Goal: Information Seeking & Learning: Understand process/instructions

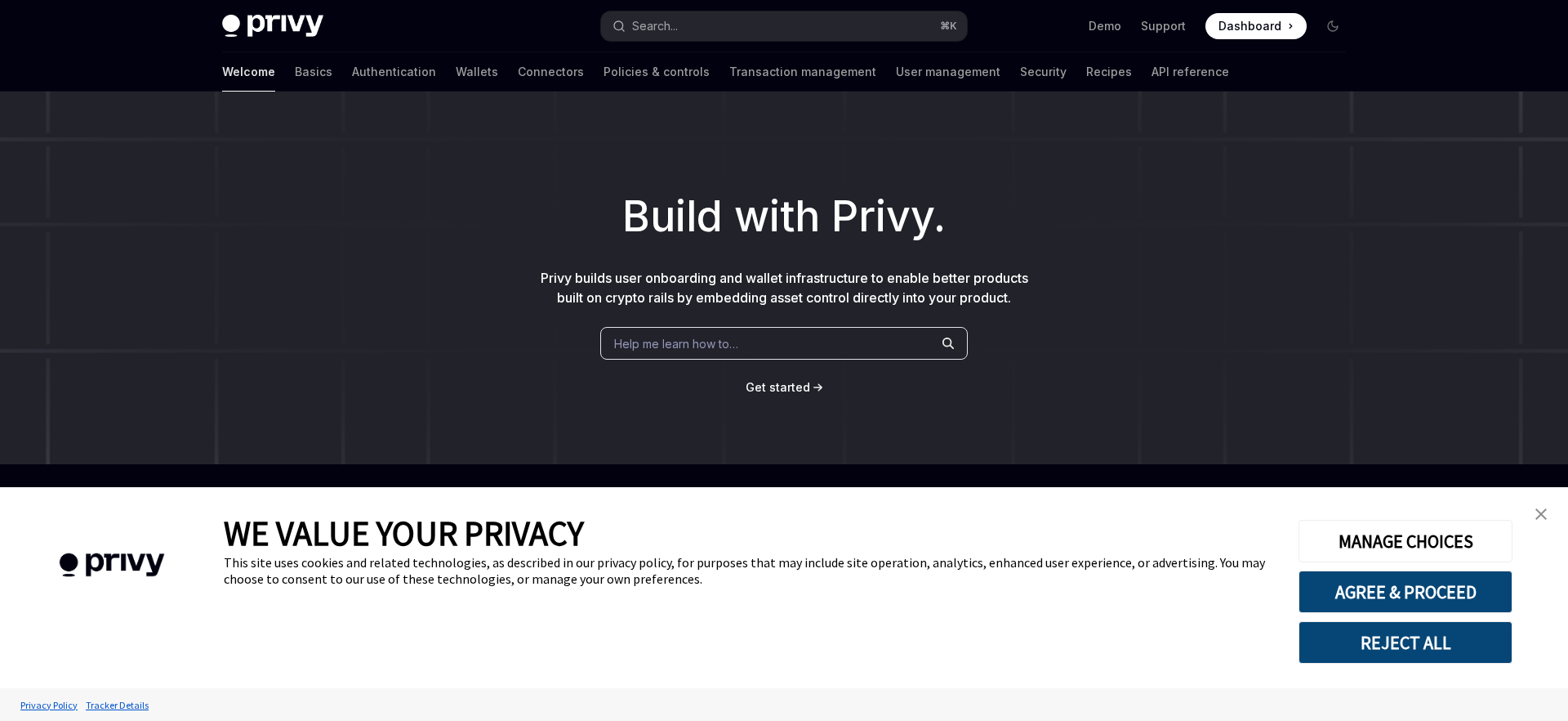
click at [1100, 51] on div "Privy Docs home page Search... ⌘ K Demo Support Dashboard Dashboard Search..." at bounding box center [784, 26] width 1124 height 52
click at [1152, 74] on link "API reference" at bounding box center [1191, 72] width 77 height 40
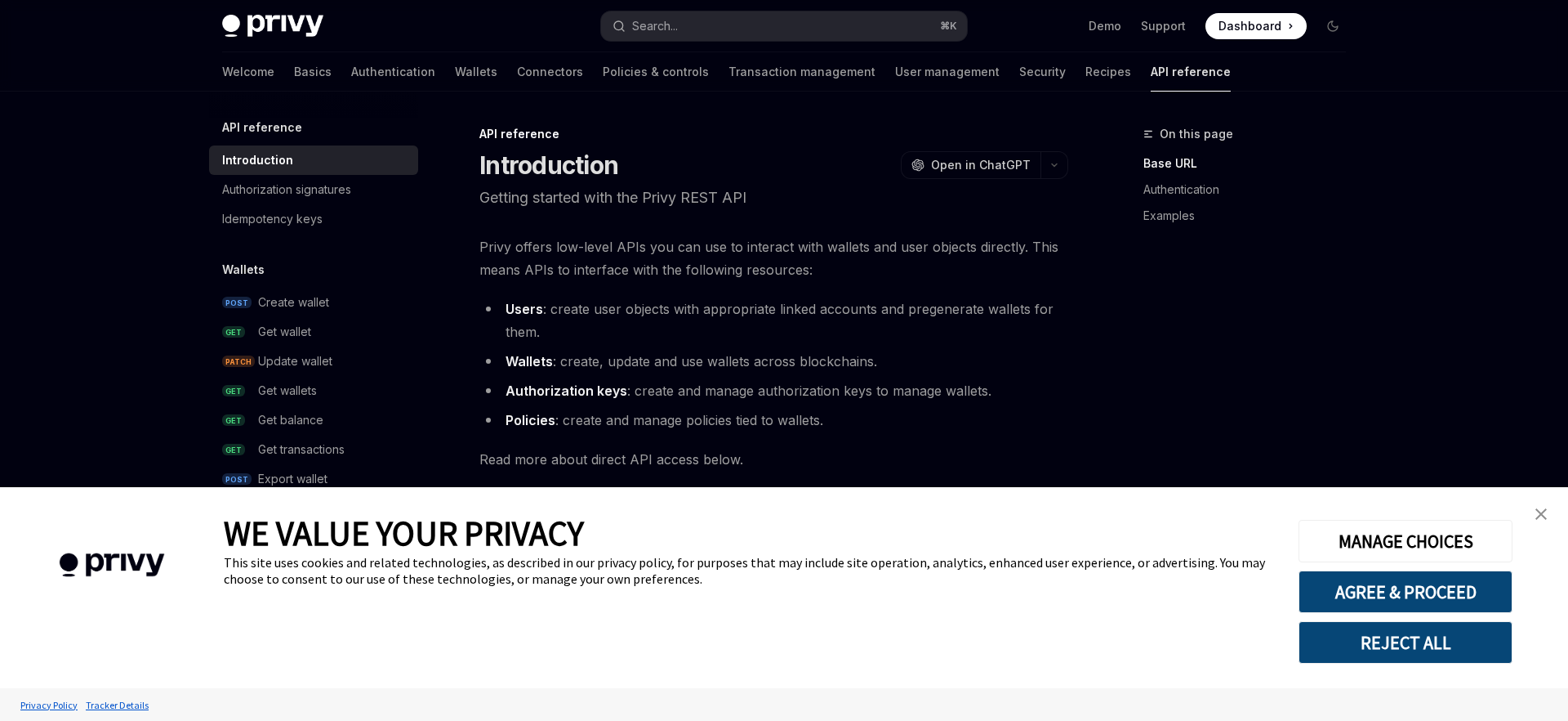
click at [1532, 527] on link "close banner" at bounding box center [1541, 514] width 33 height 33
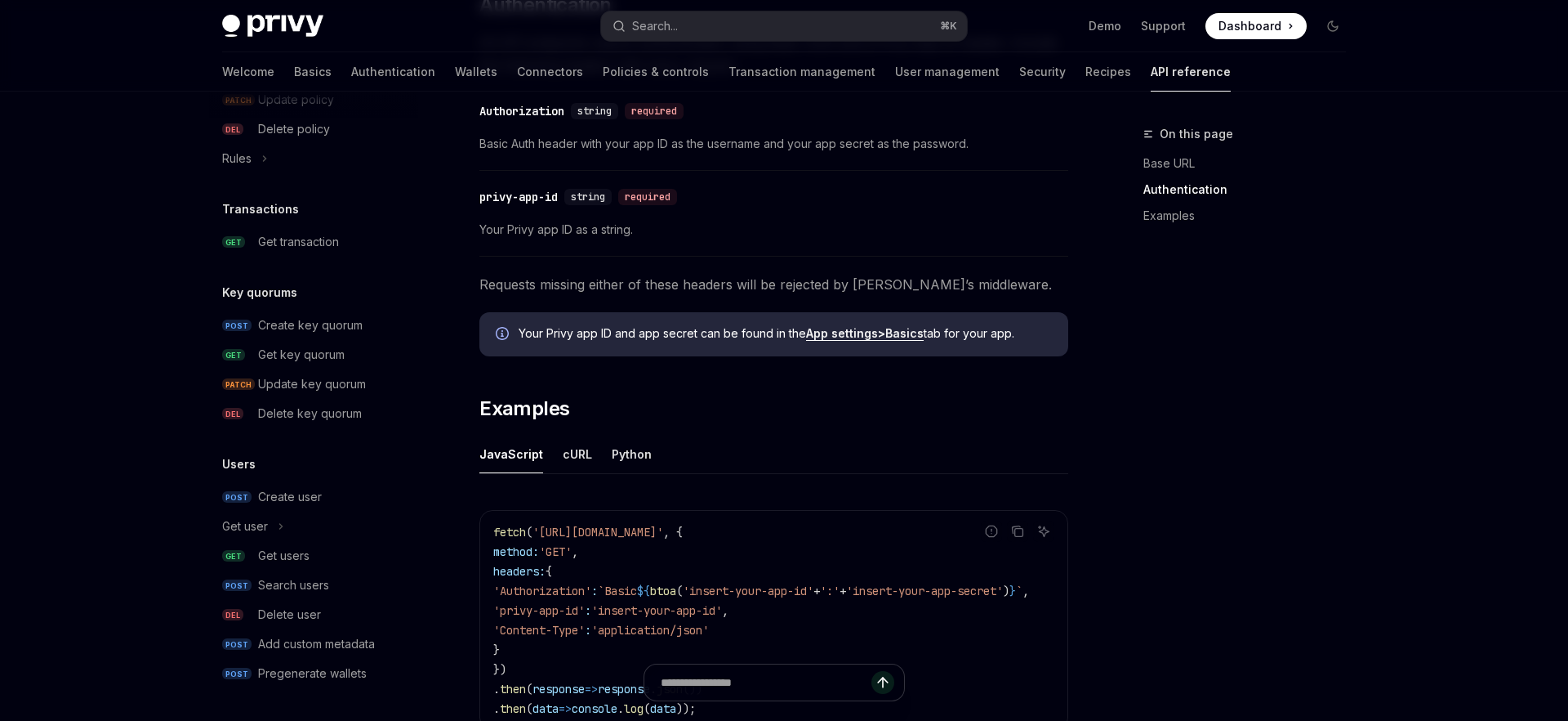
scroll to position [827, 0]
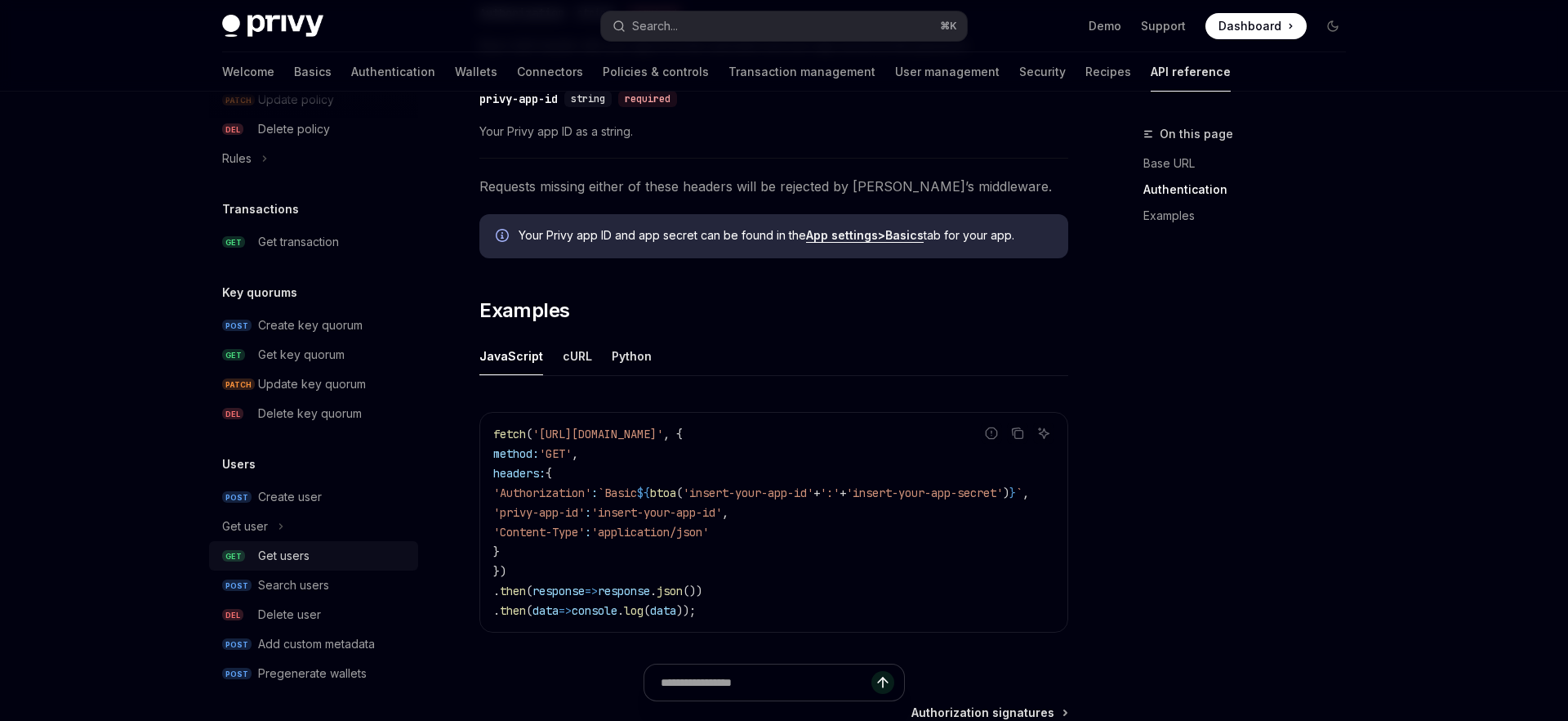
click at [265, 563] on div "Get users" at bounding box center [284, 555] width 52 height 20
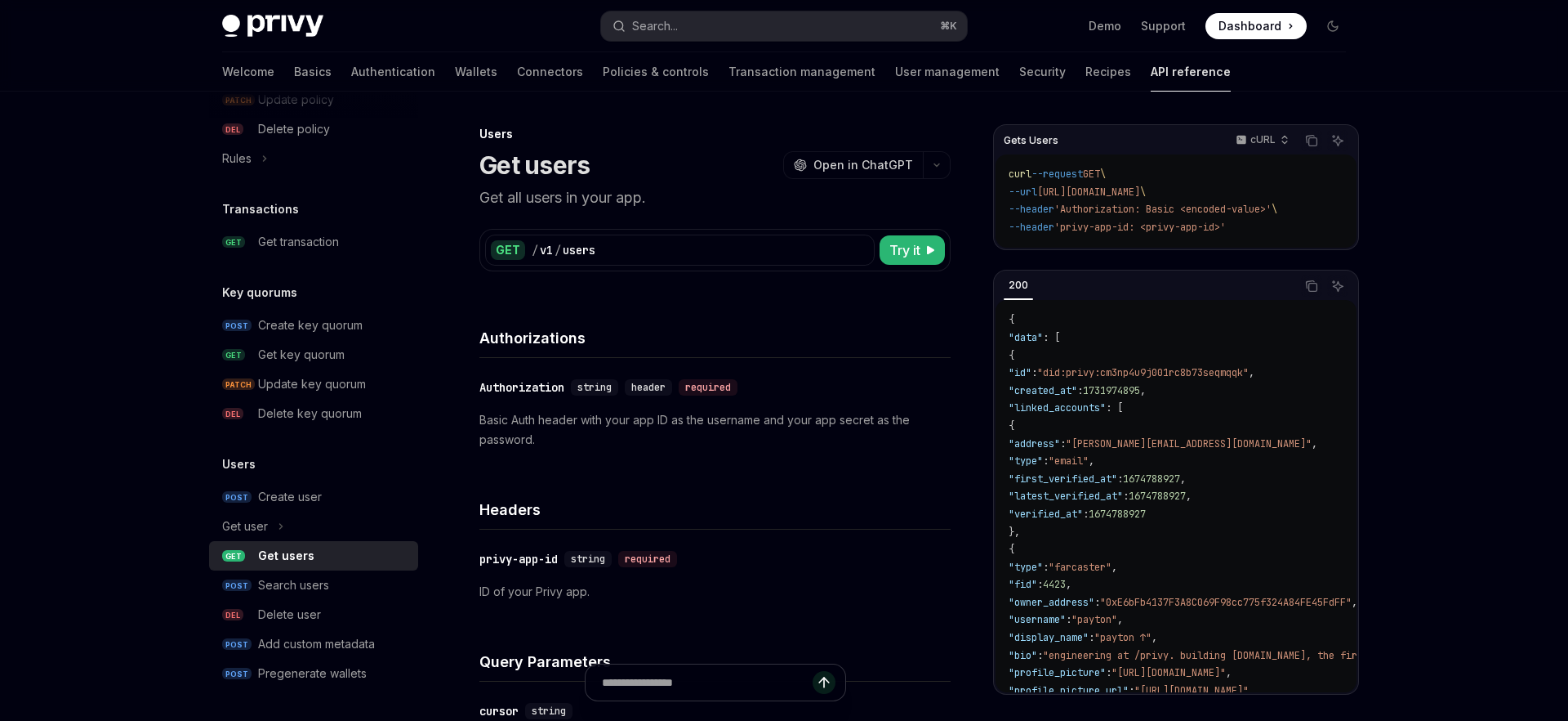
click at [686, 539] on div "​ privy-app-id string required ID of your Privy app." at bounding box center [715, 575] width 472 height 91
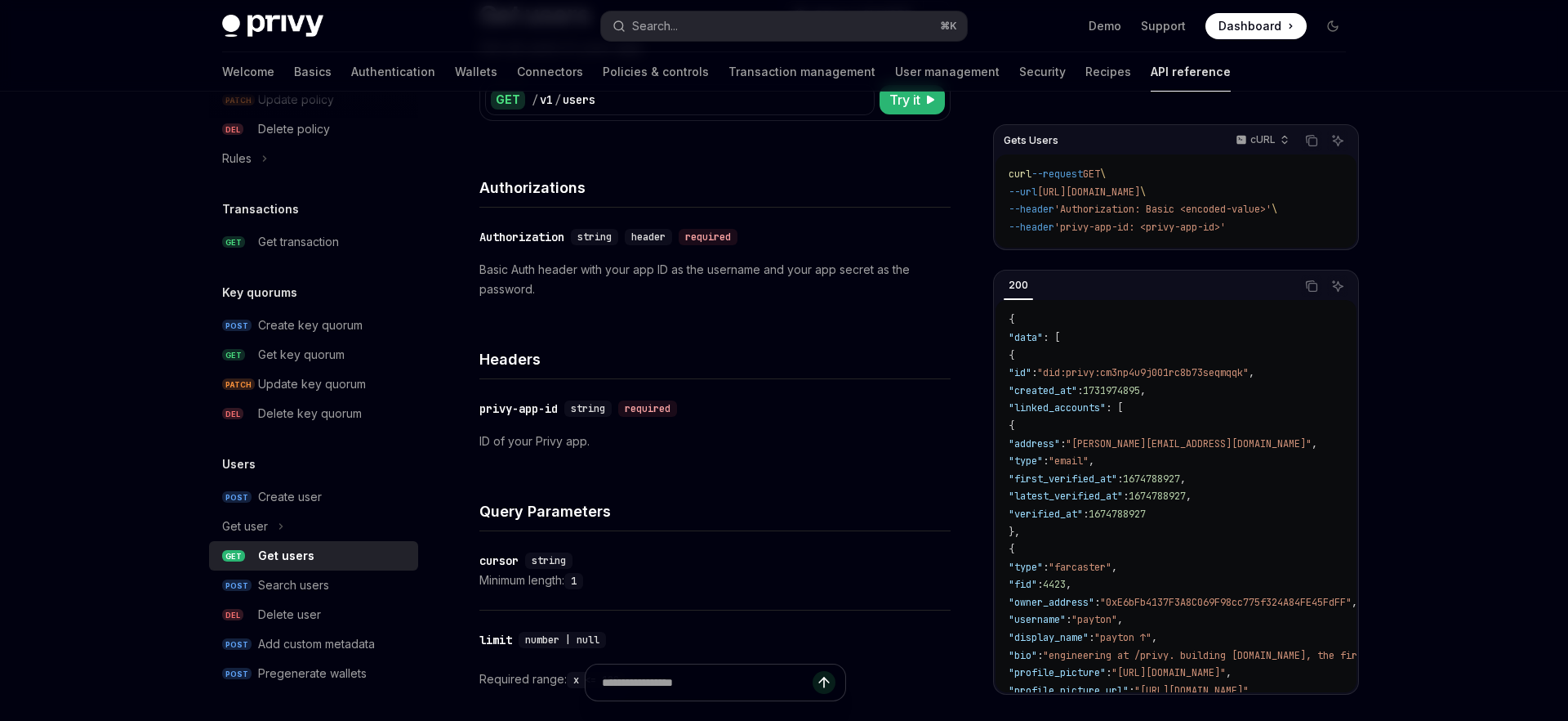
scroll to position [163, 0]
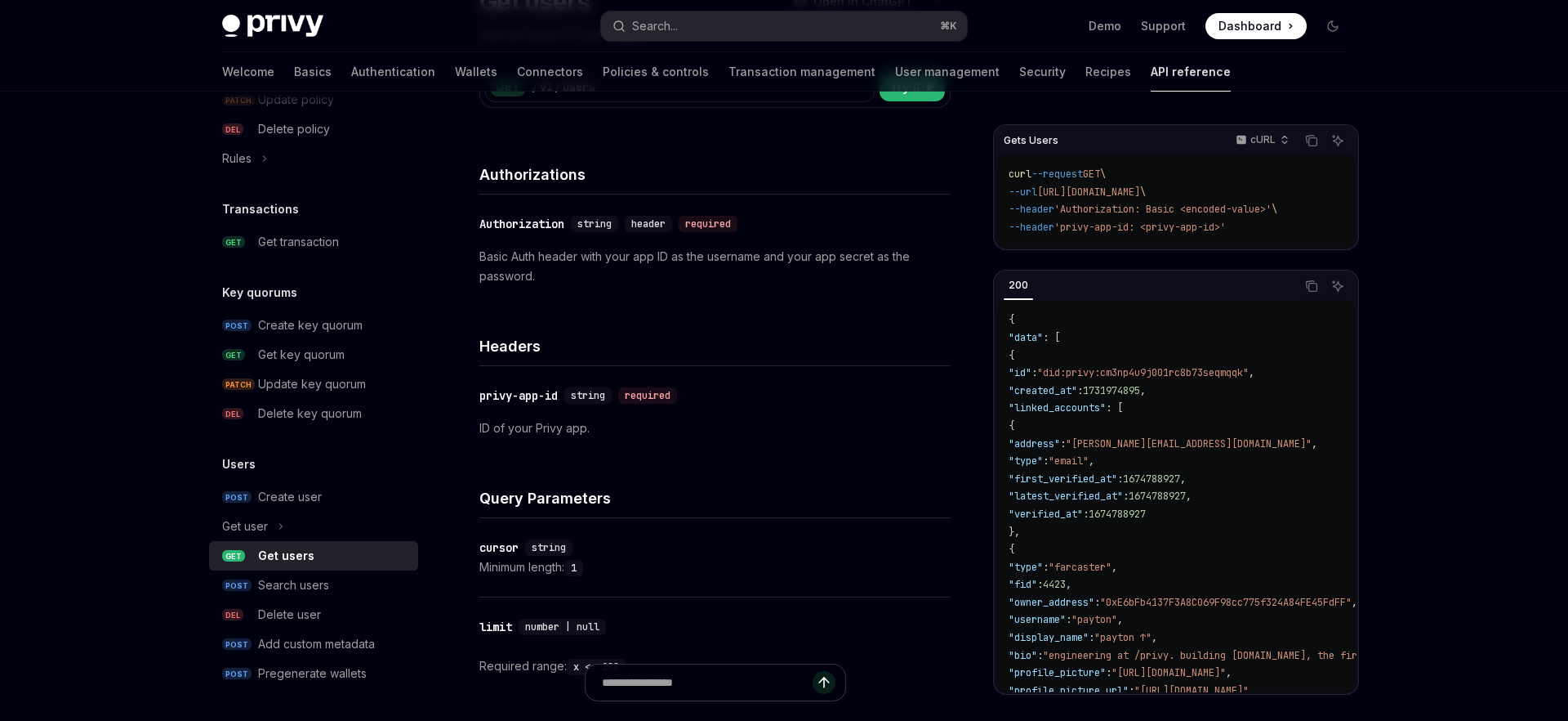
click at [205, 294] on div "Users Get users OpenAI Open in ChatGPT Get all users in your app. OpenAI Open i…" at bounding box center [562, 593] width 784 height 1266
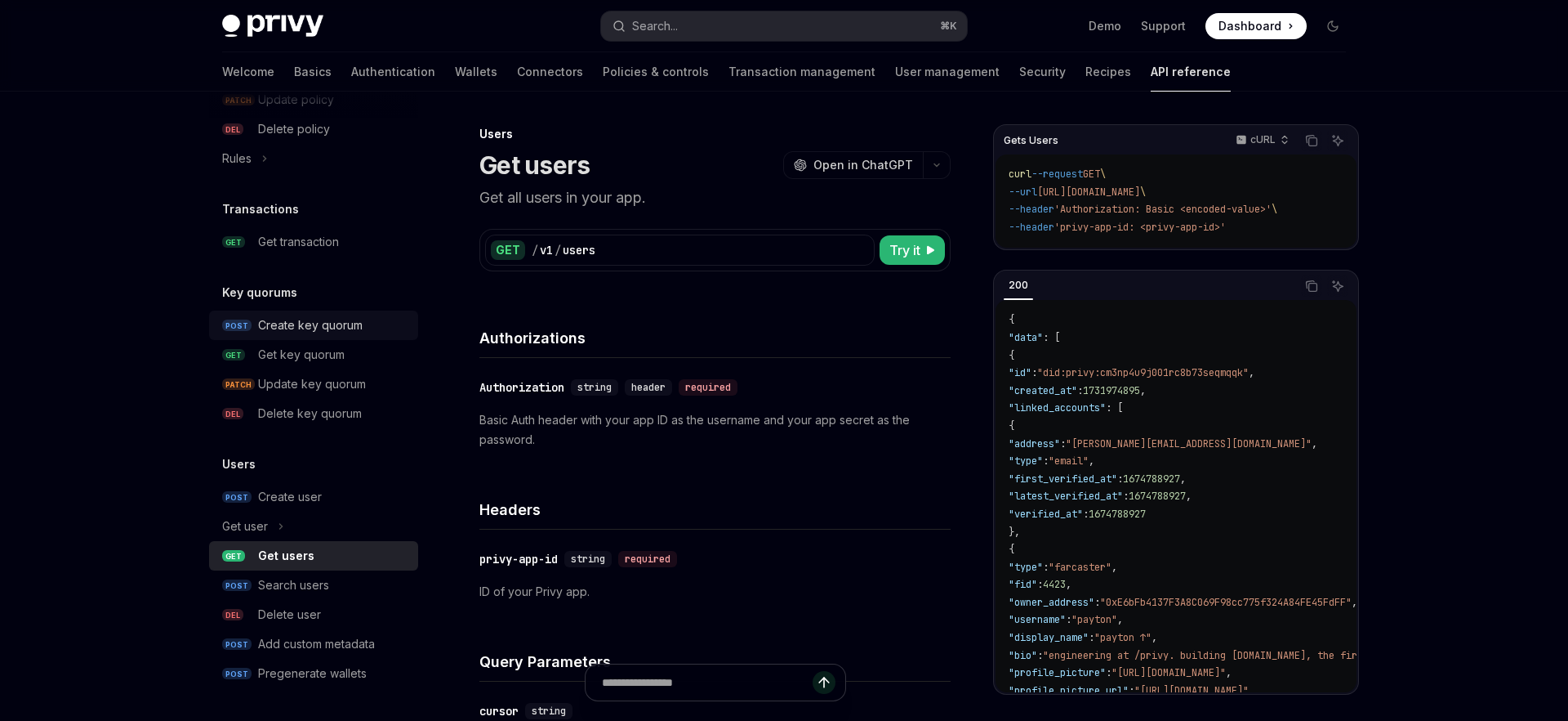
click at [289, 315] on div "Create key quorum" at bounding box center [310, 325] width 105 height 20
click at [61, 124] on div "Privy Docs home page Search... ⌘ K Demo Support Dashboard Dashboard Search... N…" at bounding box center [784, 694] width 1568 height 1390
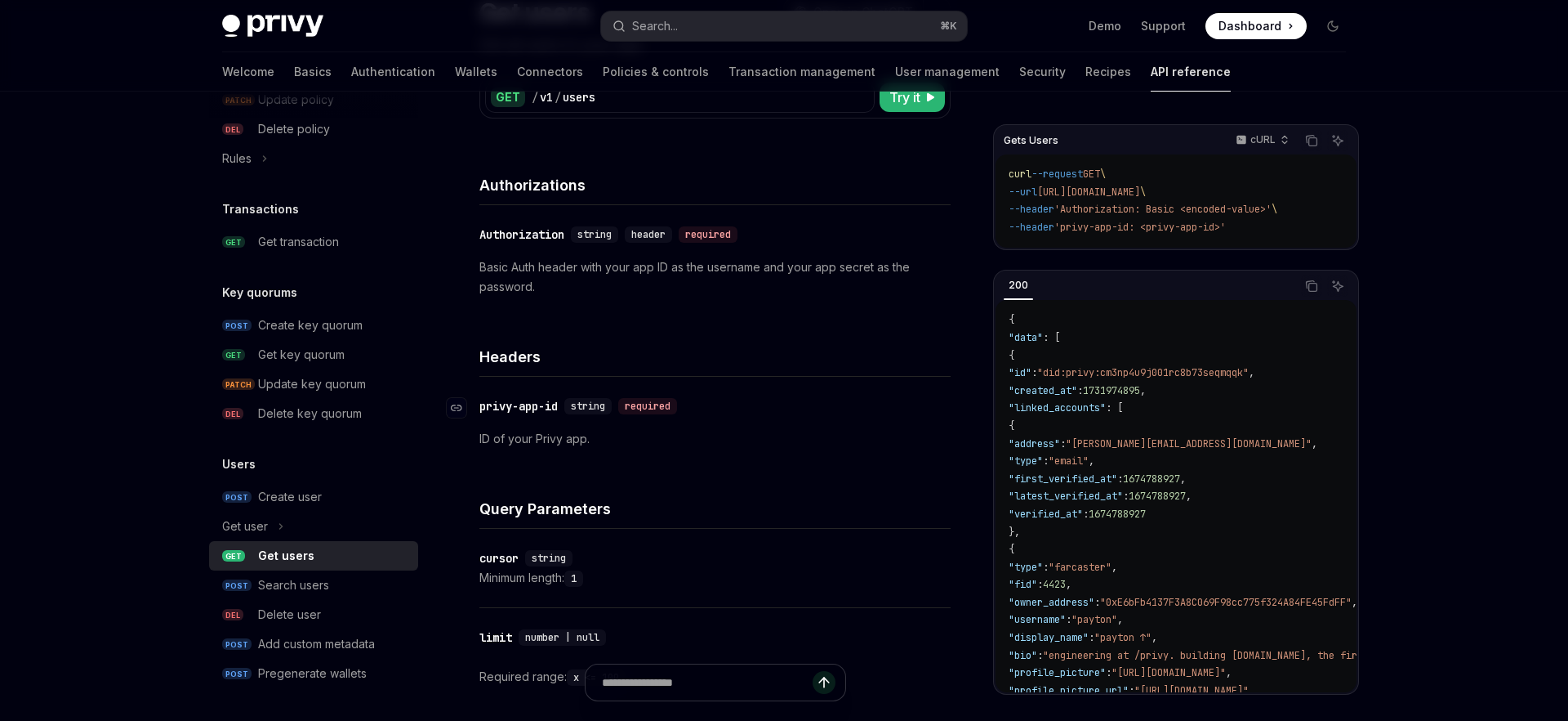
scroll to position [137, 0]
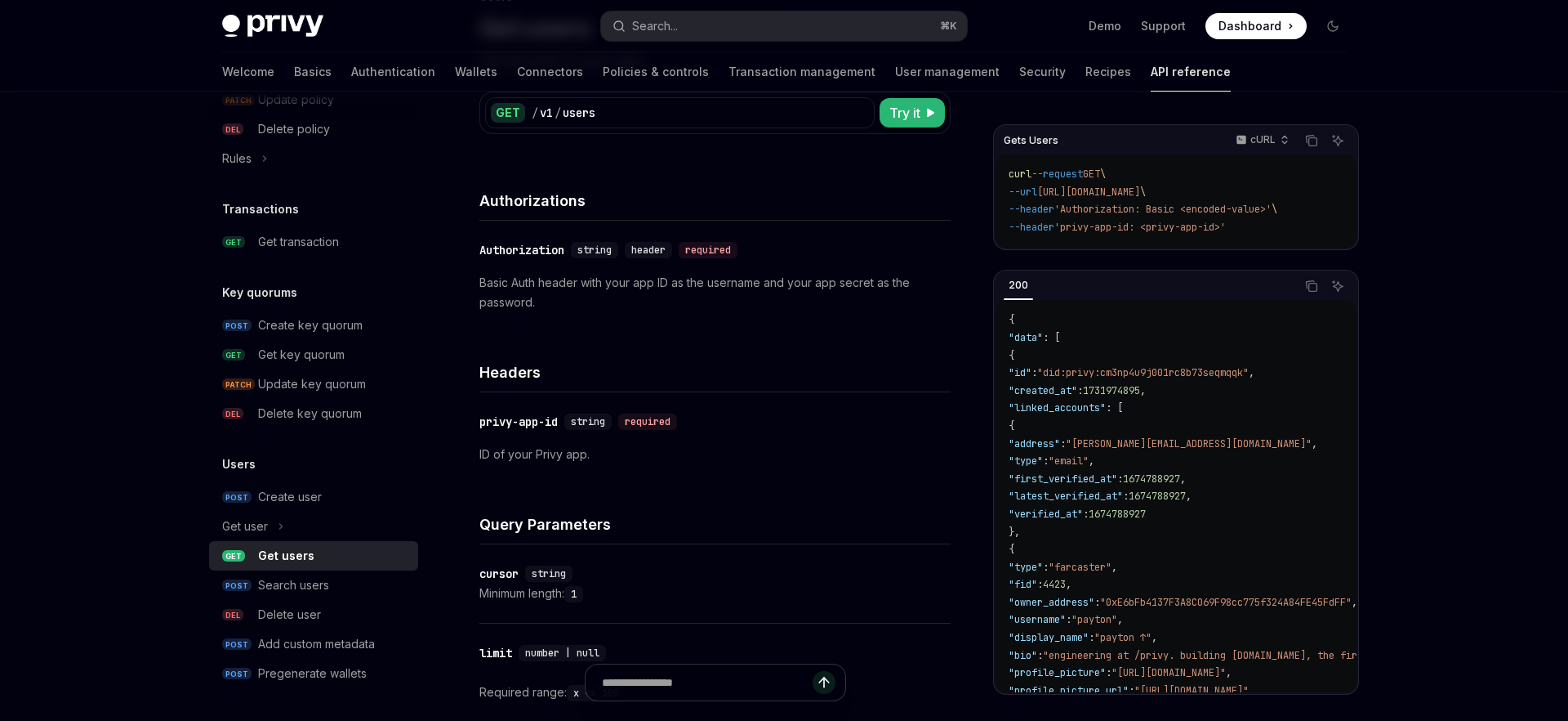
click at [674, 437] on div "​ privy-app-id string required ID of your Privy app." at bounding box center [715, 437] width 472 height 91
click at [859, 497] on div "Query Parameters" at bounding box center [715, 514] width 472 height 60
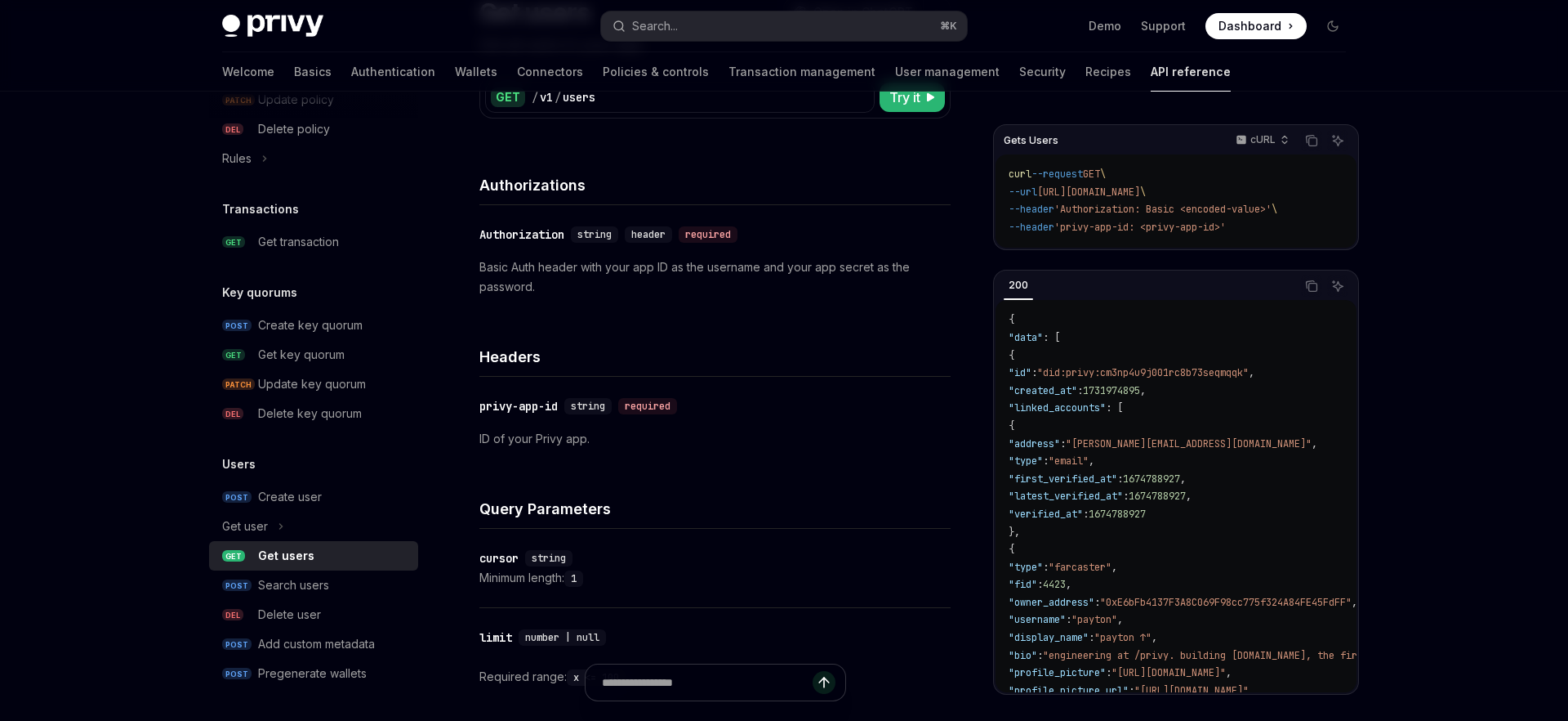
scroll to position [156, 0]
click at [880, 335] on div "Headers" at bounding box center [715, 344] width 472 height 60
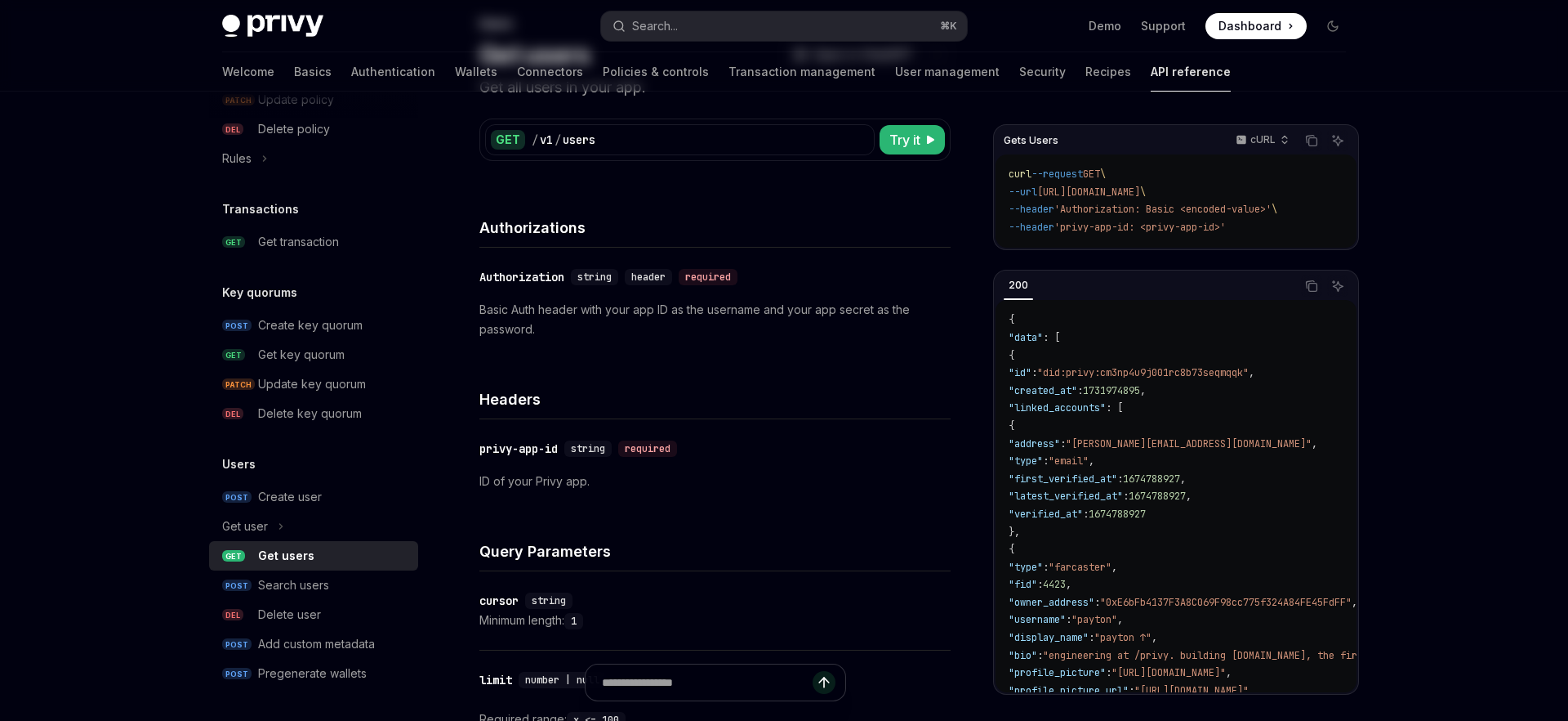
scroll to position [0, 0]
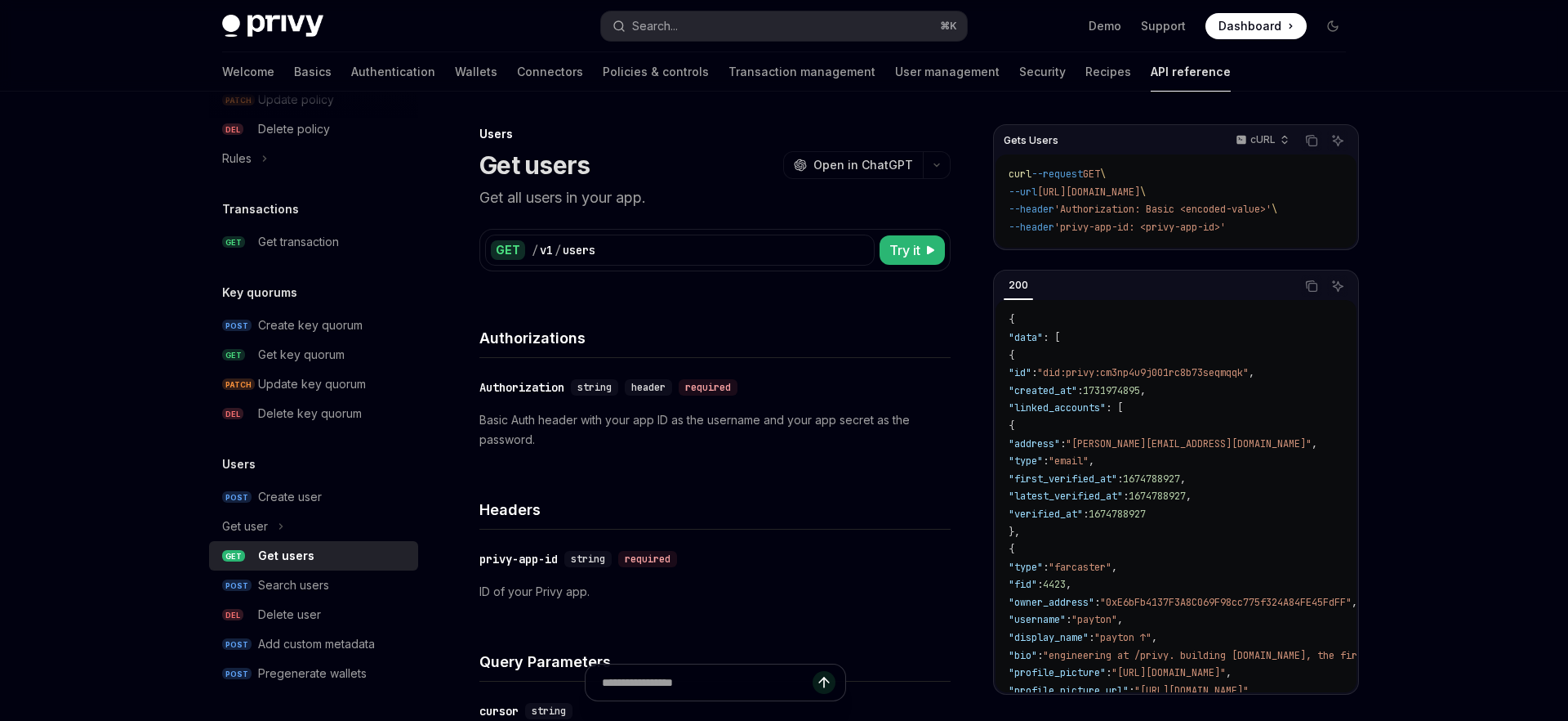
click at [1104, 203] on span "'Authorization: Basic <encoded-value>'" at bounding box center [1162, 209] width 217 height 13
copy span "Authorization"
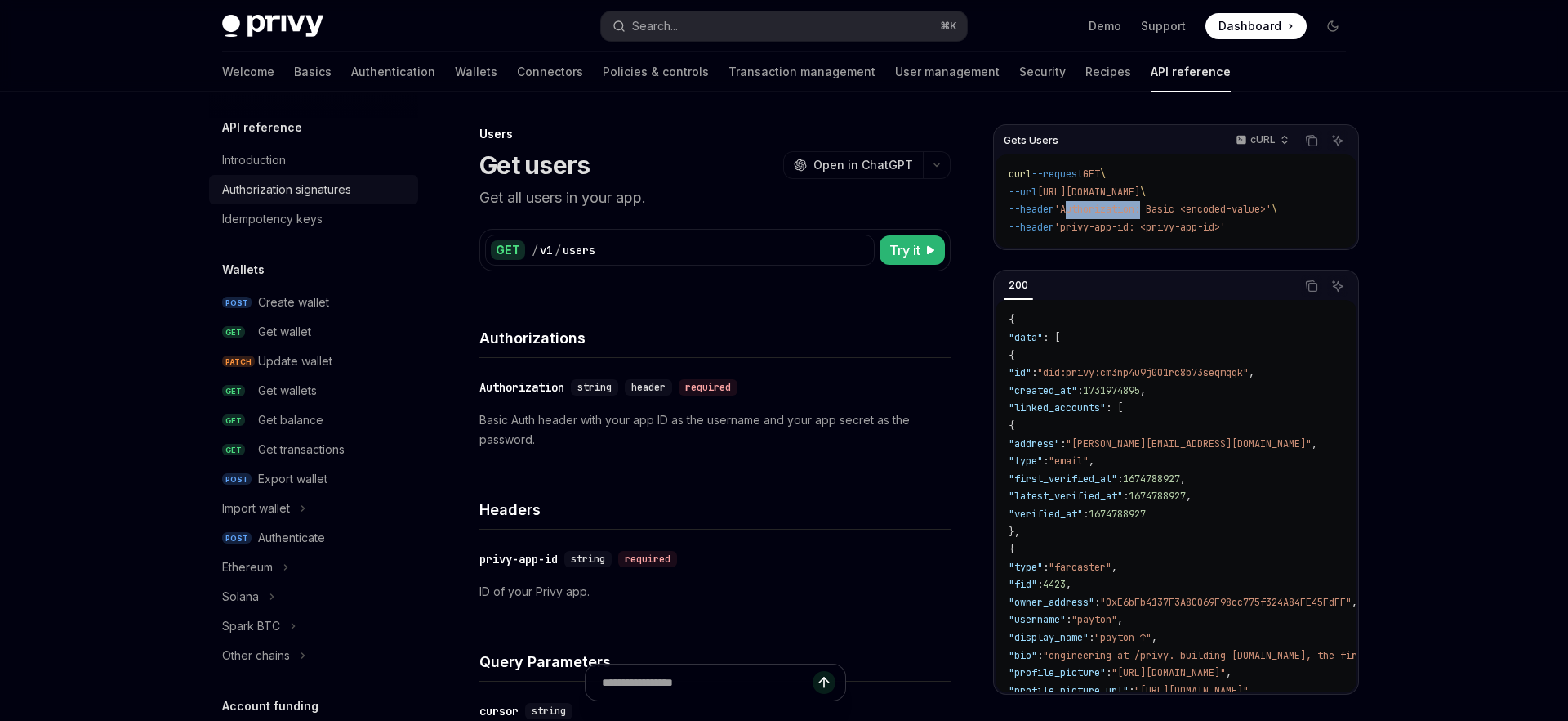
click at [311, 189] on div "Authorization signatures" at bounding box center [287, 189] width 129 height 20
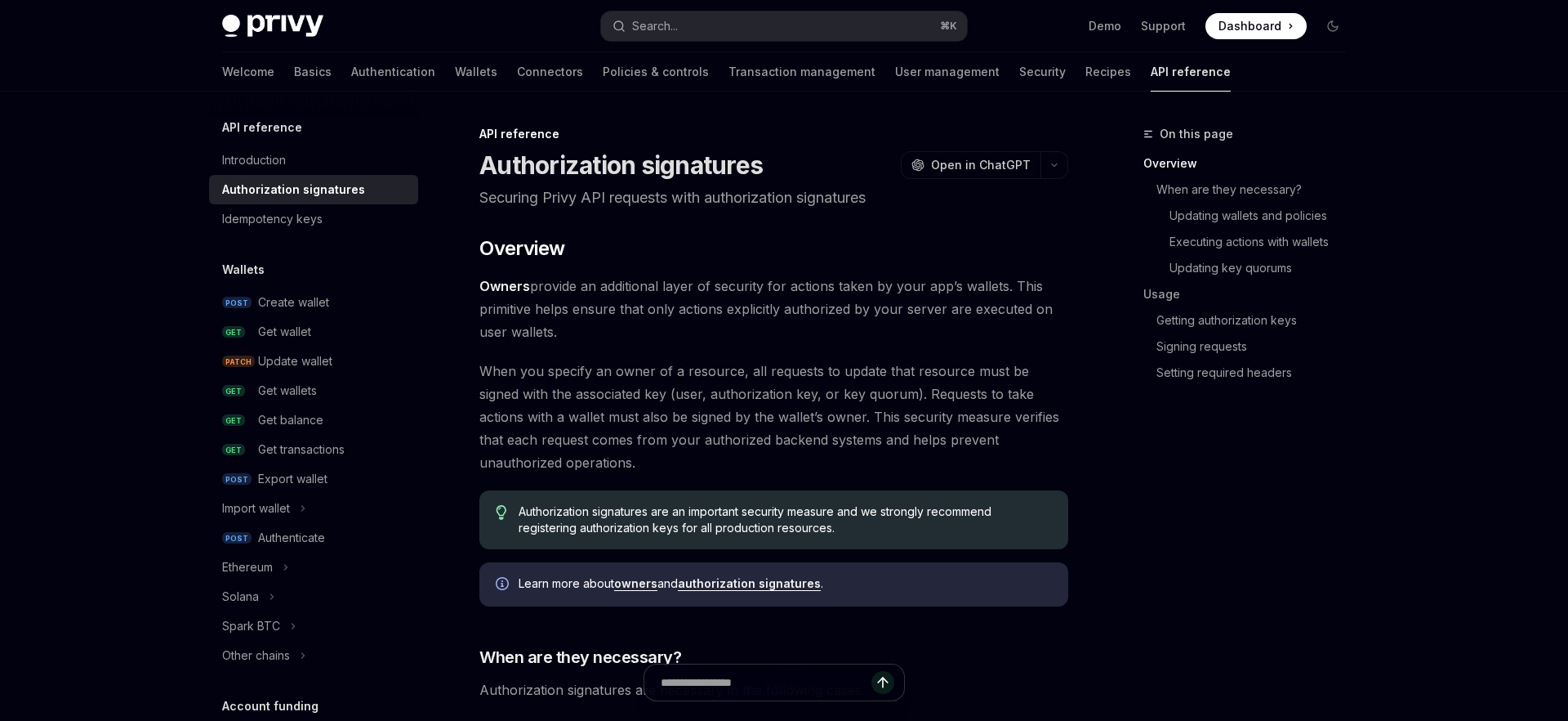
click at [777, 382] on span "When you specify an owner of a resource, all requests to update that resource m…" at bounding box center [774, 416] width 589 height 114
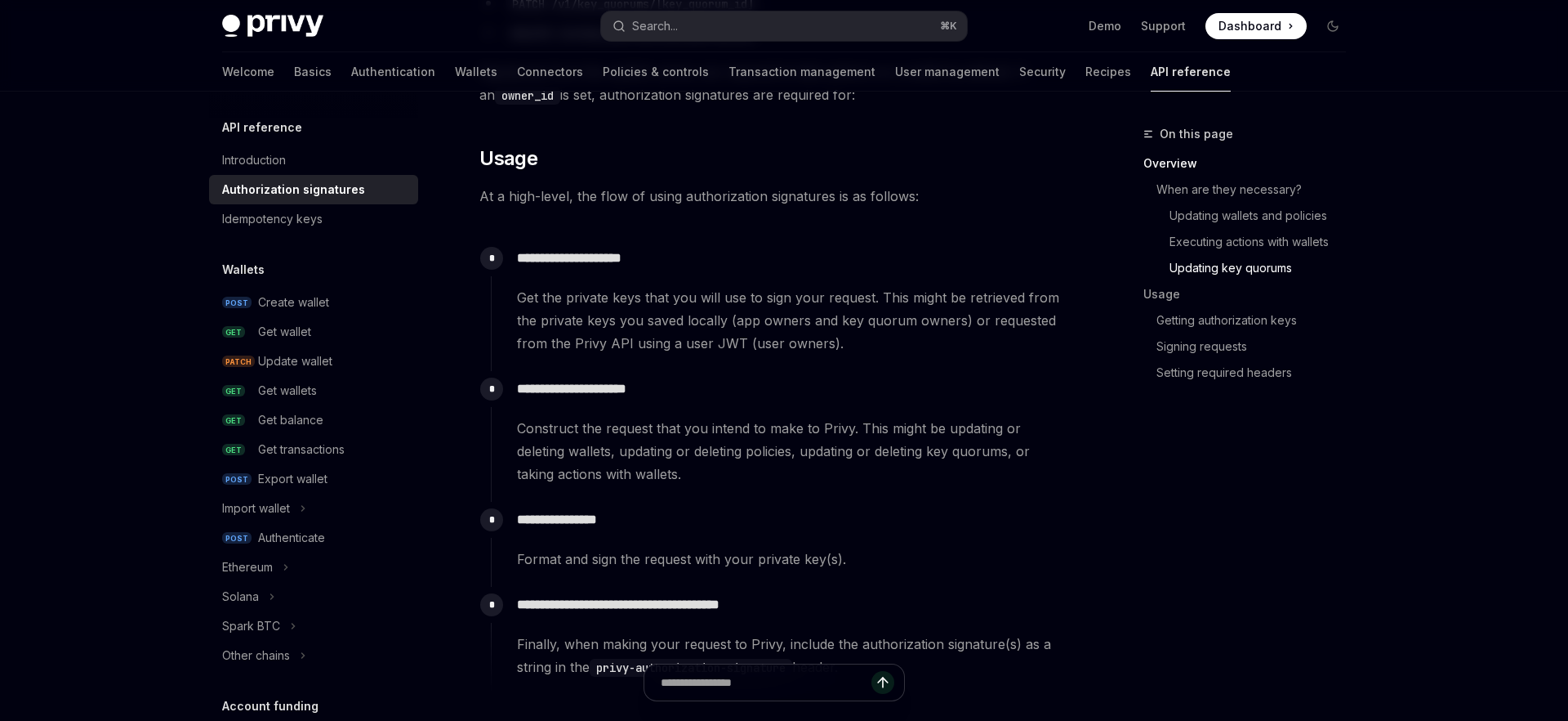
scroll to position [1420, 0]
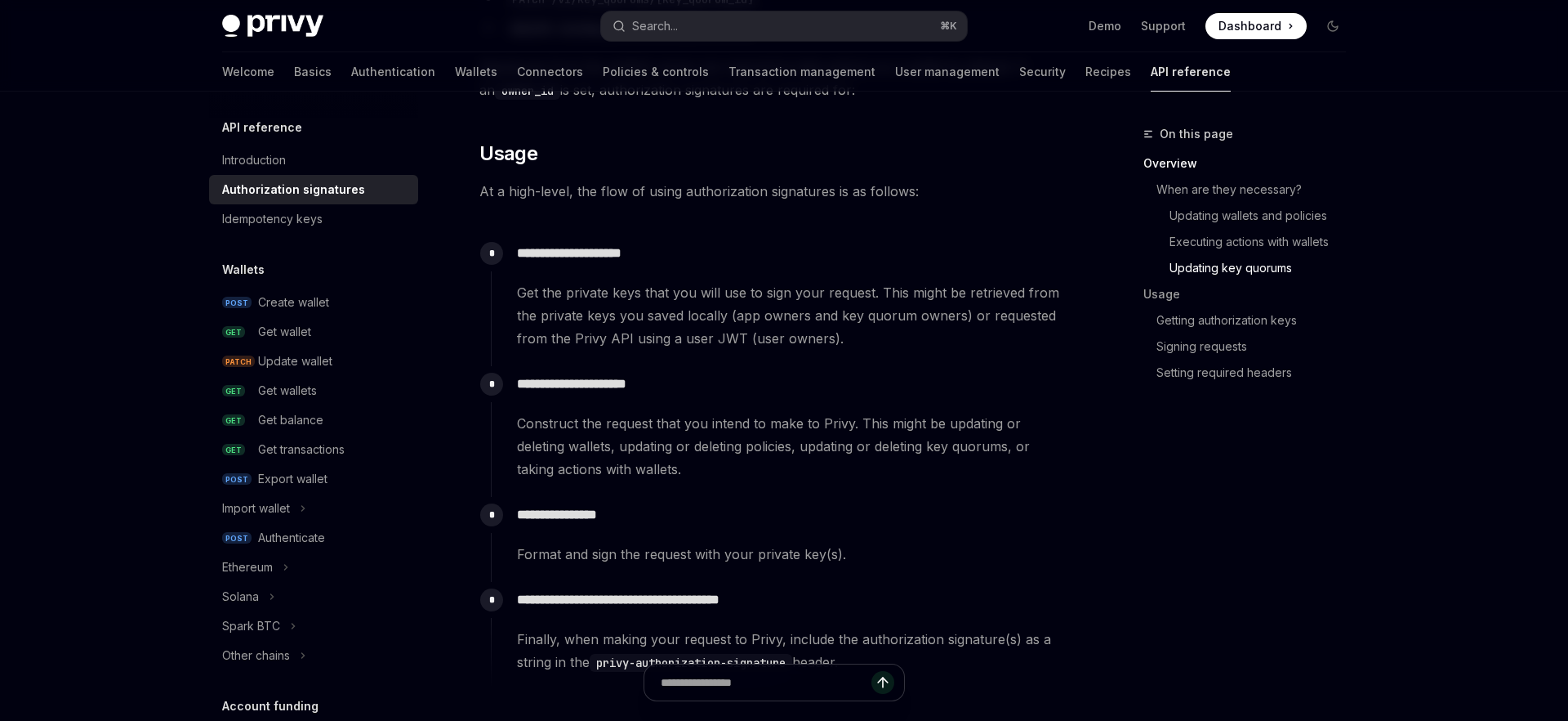
click at [772, 345] on span "Get the private keys that you will use to sign your request. This might be retr…" at bounding box center [792, 315] width 551 height 69
click at [771, 349] on span "Get the private keys that you will use to sign your request. This might be retr…" at bounding box center [792, 315] width 551 height 69
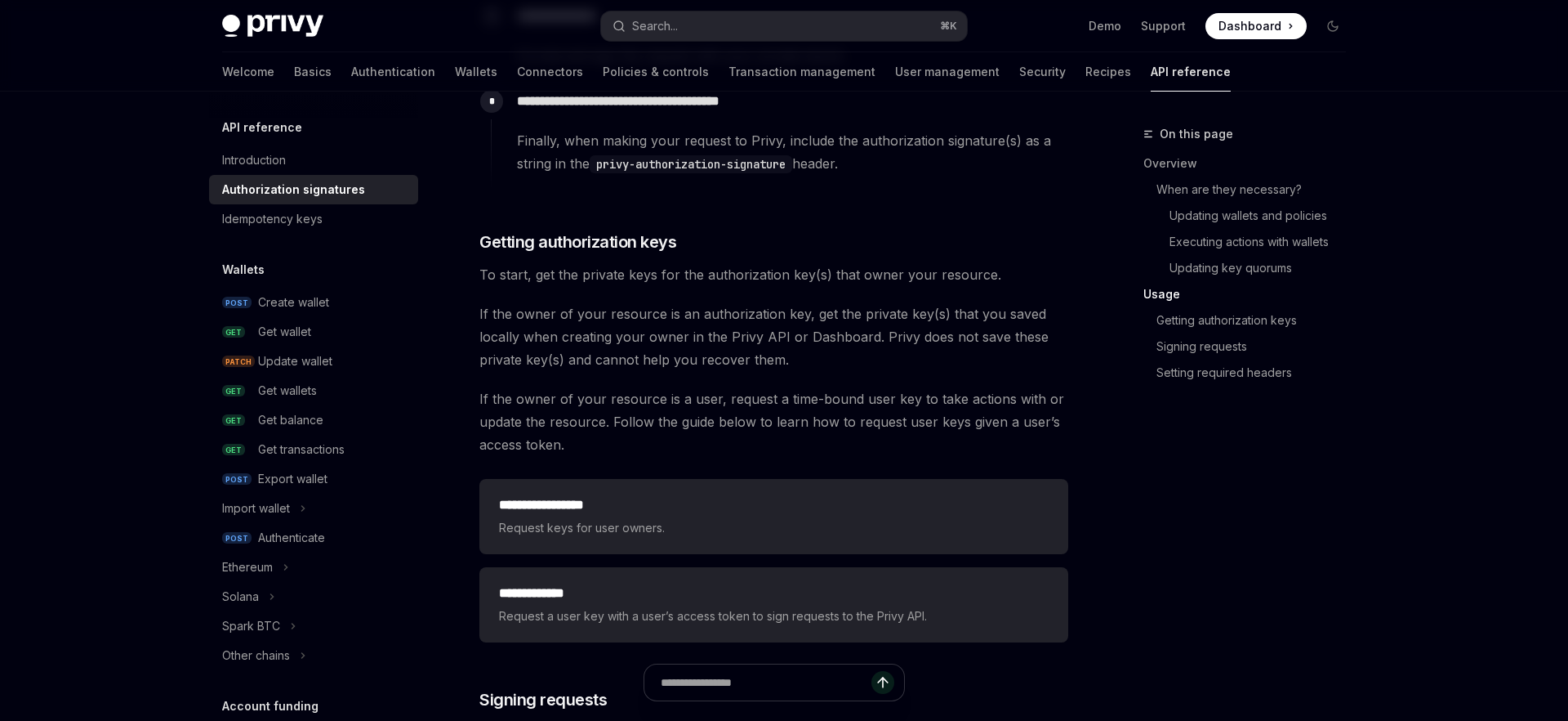
scroll to position [1922, 0]
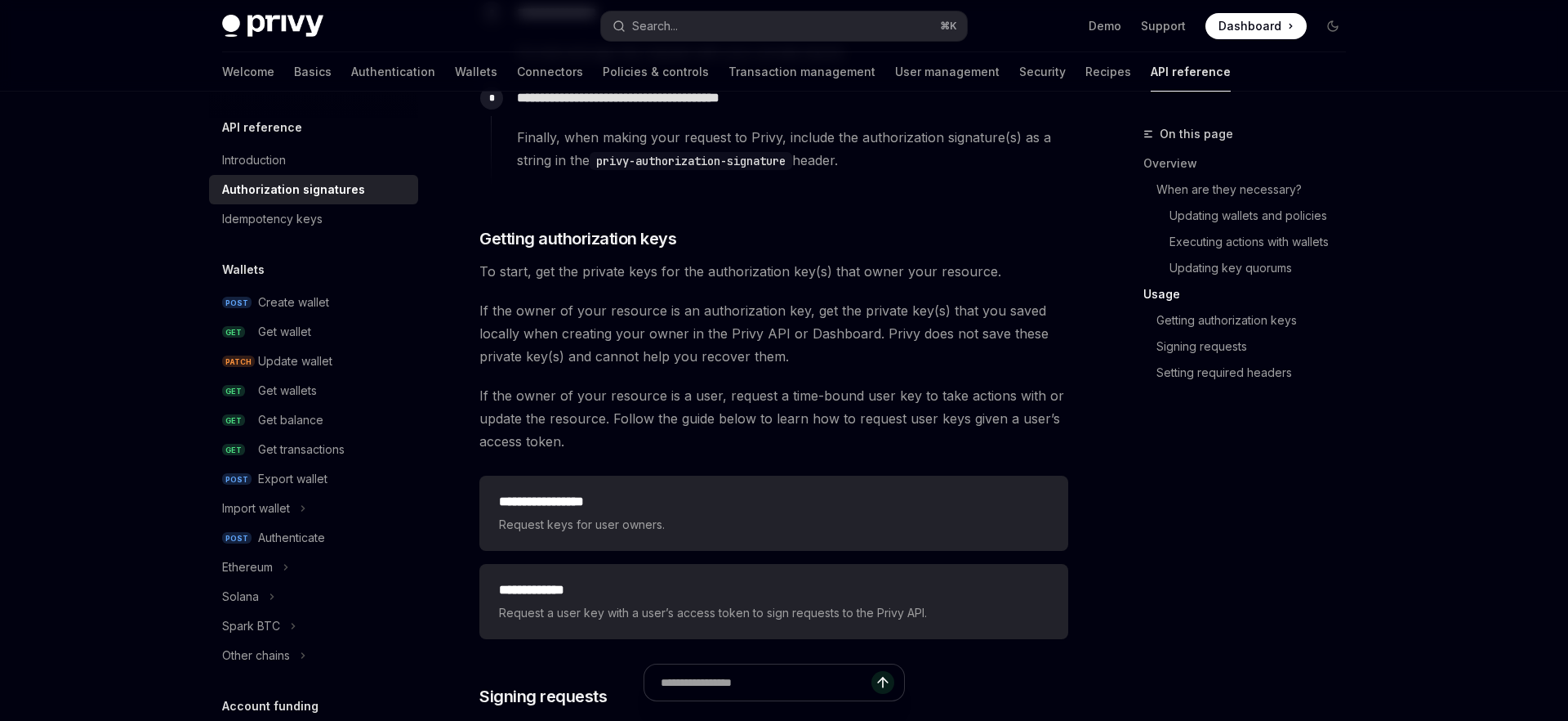
click at [771, 349] on span "If the owner of your resource is an authorization key, get the private key(s) t…" at bounding box center [774, 333] width 589 height 69
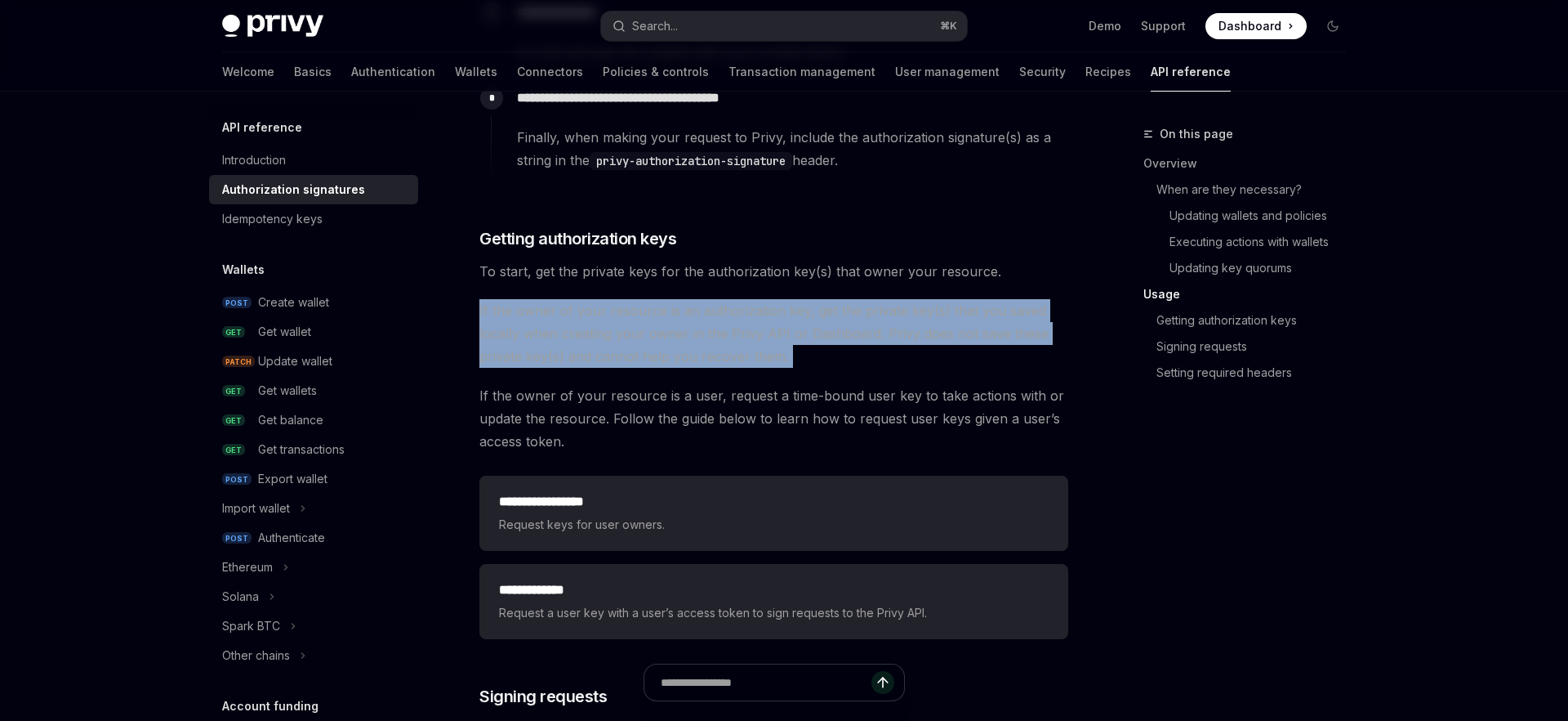
click at [771, 349] on span "If the owner of your resource is an authorization key, get the private key(s) t…" at bounding box center [774, 333] width 589 height 69
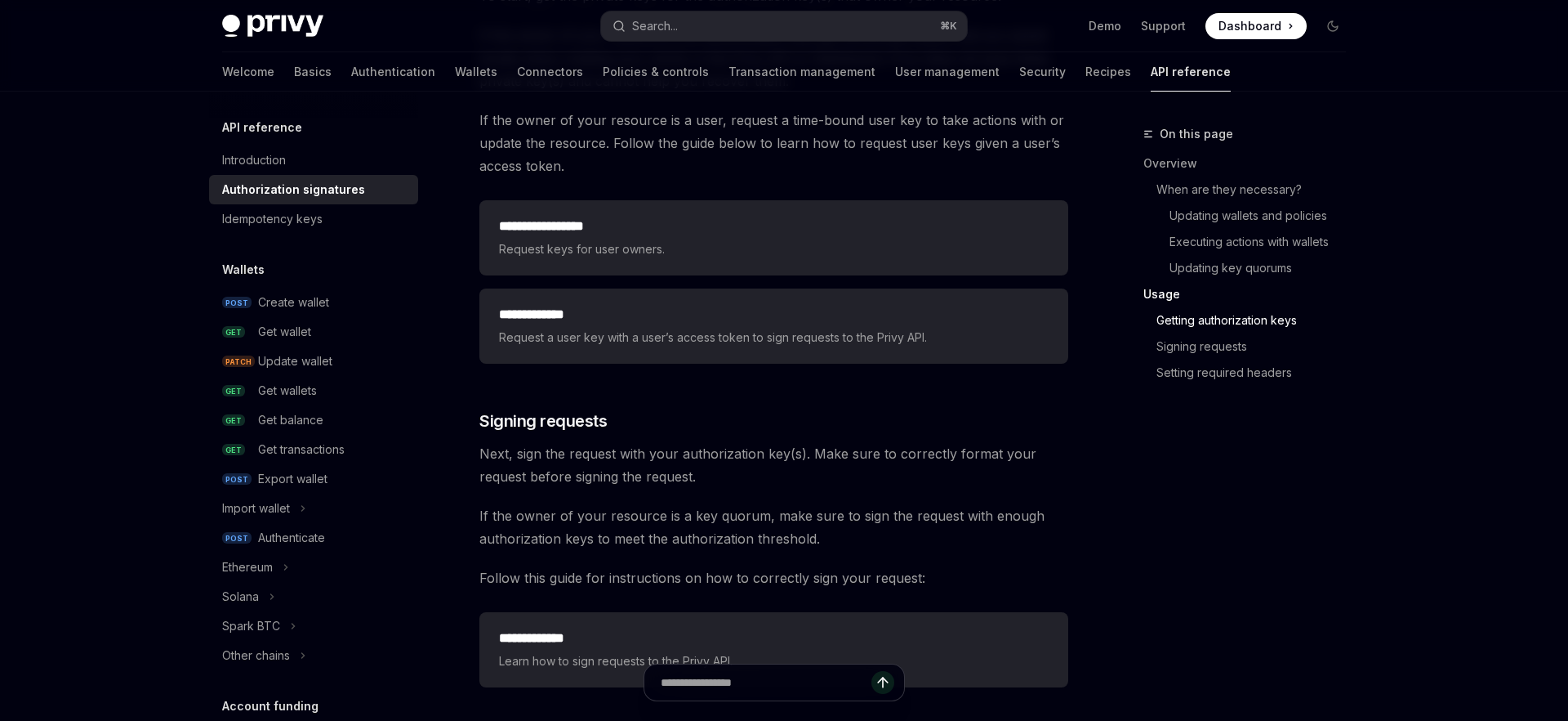
scroll to position [2199, 0]
click at [761, 443] on span "Next, sign the request with your authorization key(s). Make sure to correctly f…" at bounding box center [774, 462] width 589 height 46
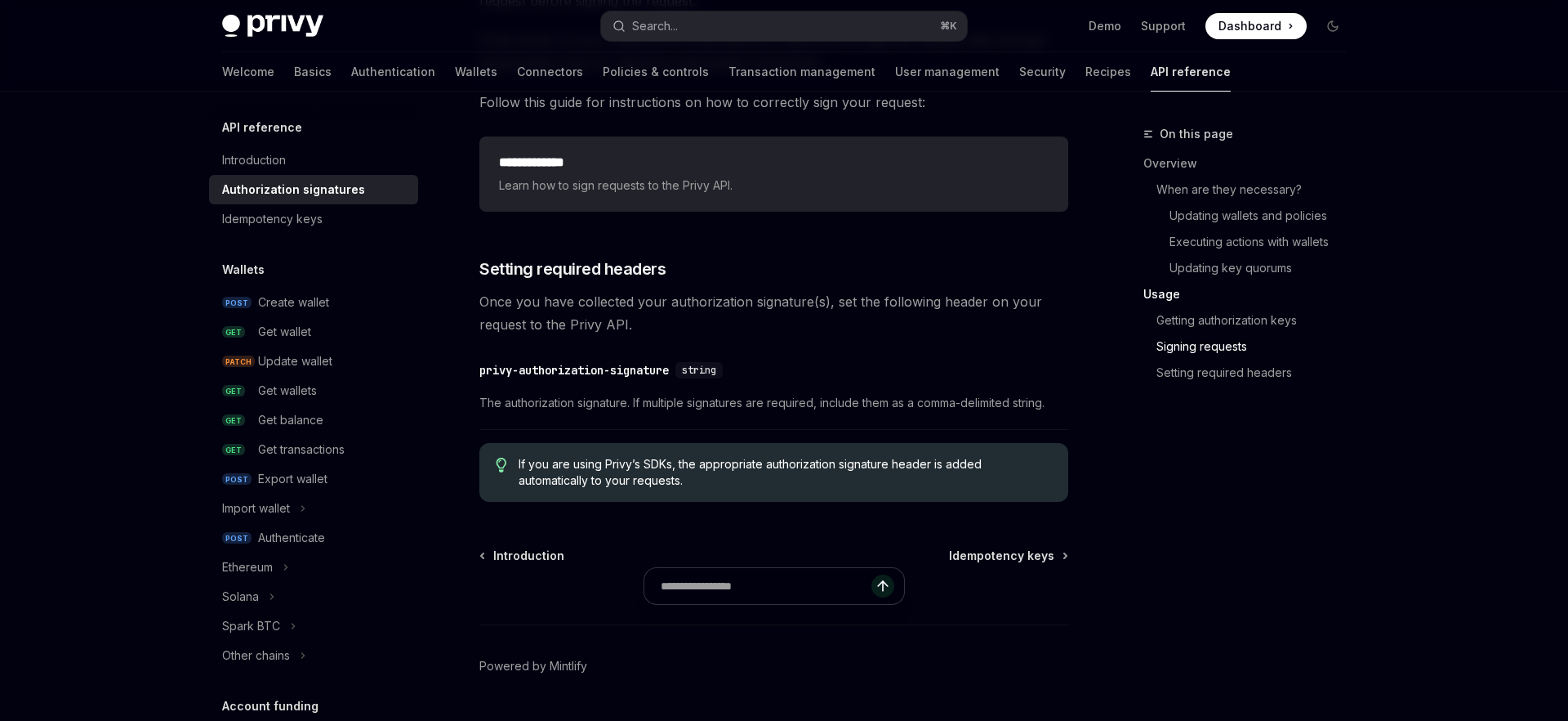
scroll to position [2717, 0]
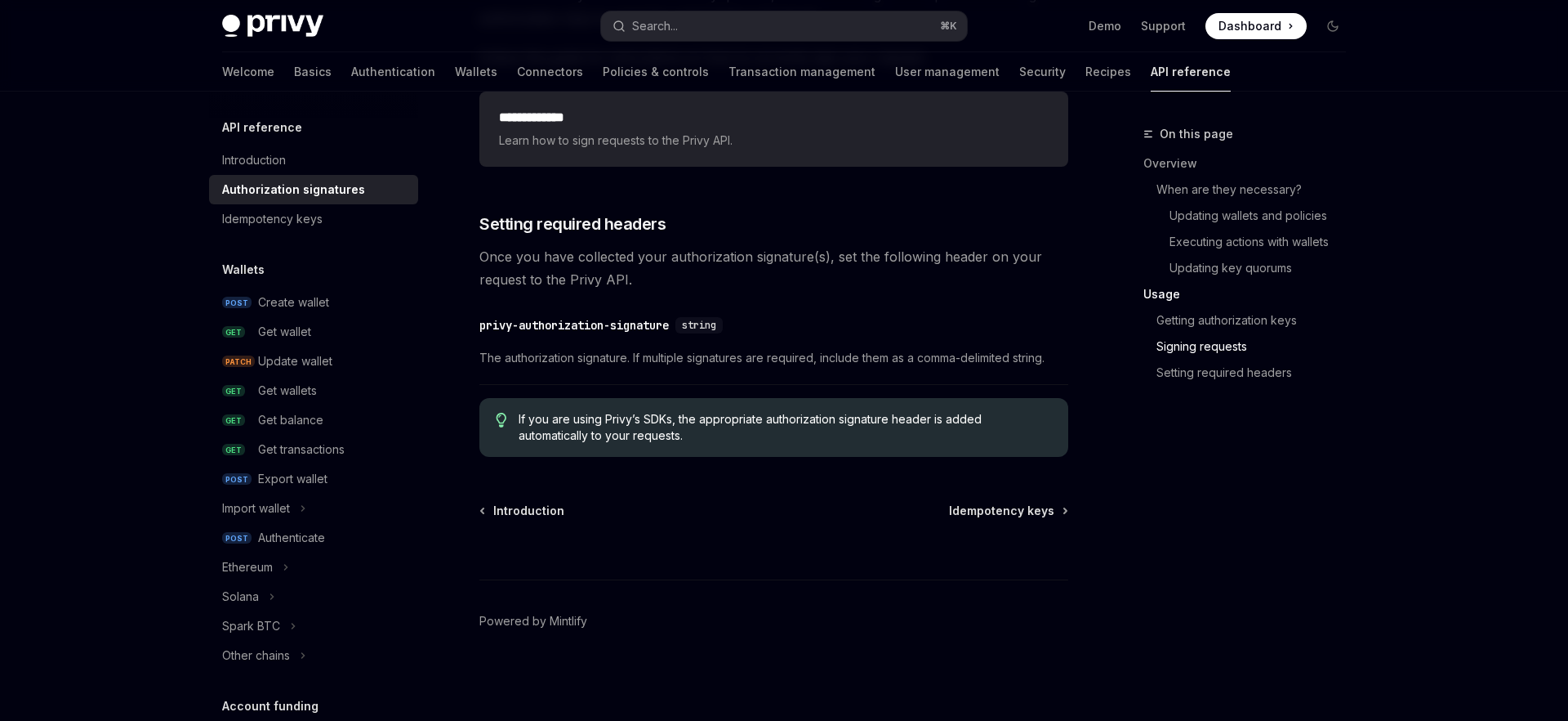
click at [761, 443] on div "If you are using Privy’s SDKs, the appropriate authorization signature header i…" at bounding box center [774, 427] width 589 height 58
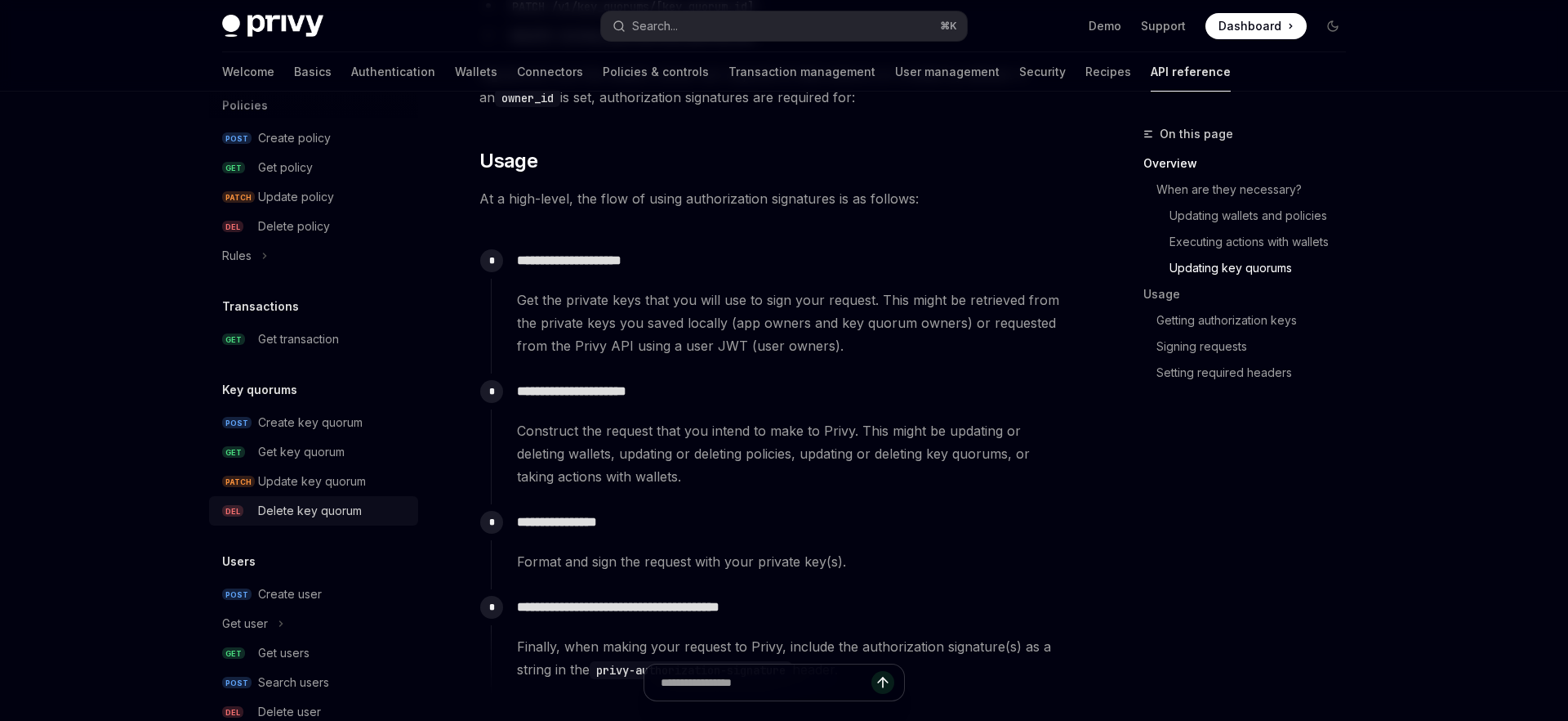
scroll to position [997, 0]
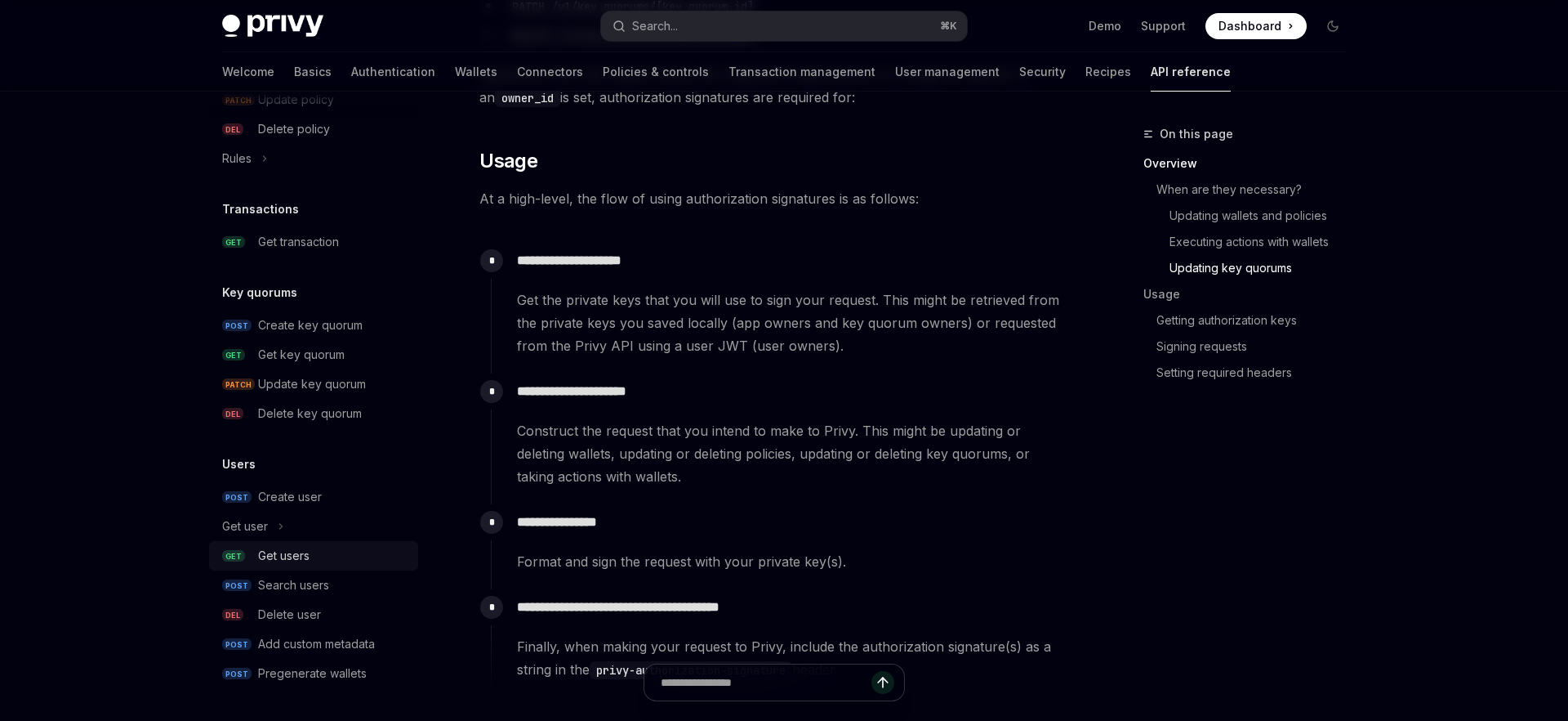
click at [307, 561] on div "Get users" at bounding box center [284, 555] width 52 height 20
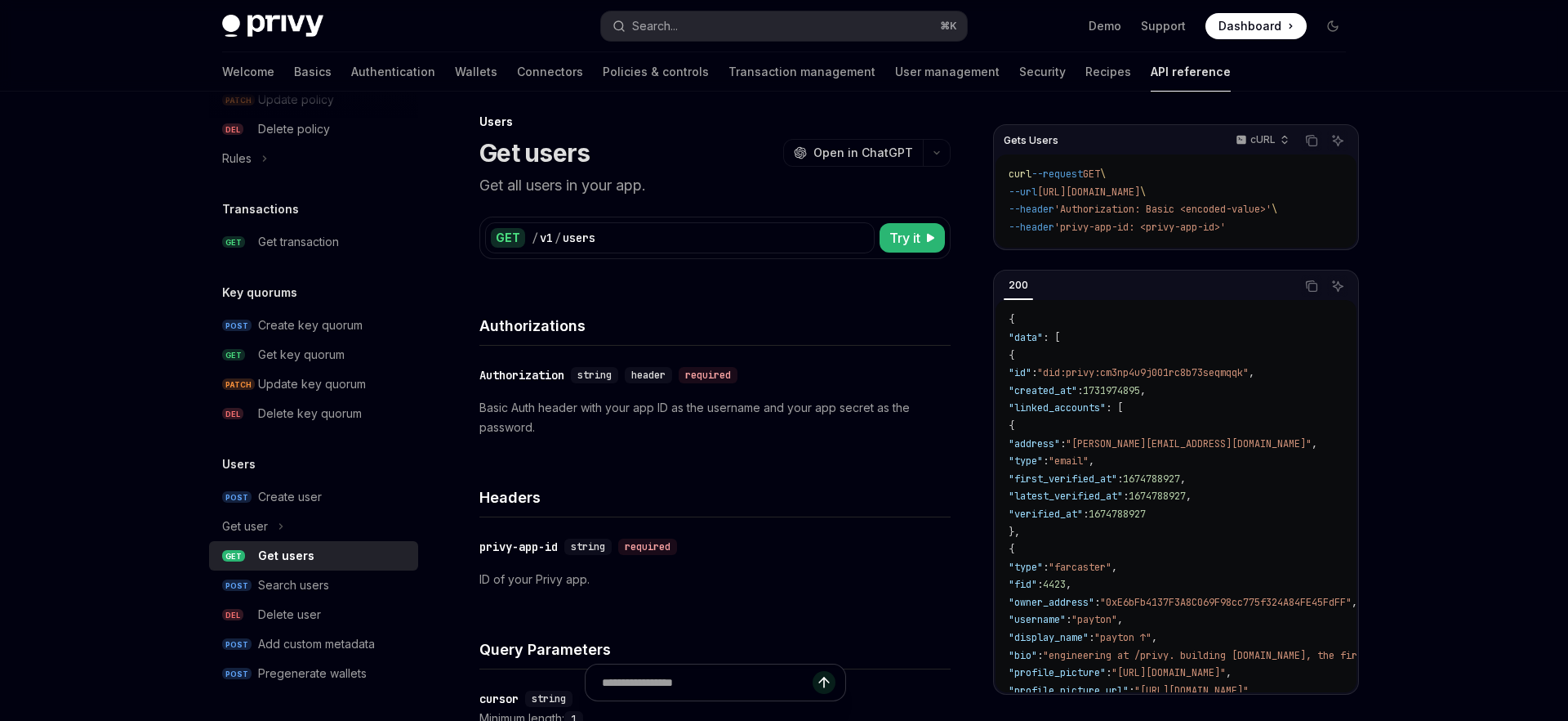
scroll to position [9, 0]
click at [529, 416] on p "Basic Auth header with your app ID as the username and your app secret as the p…" at bounding box center [715, 421] width 472 height 40
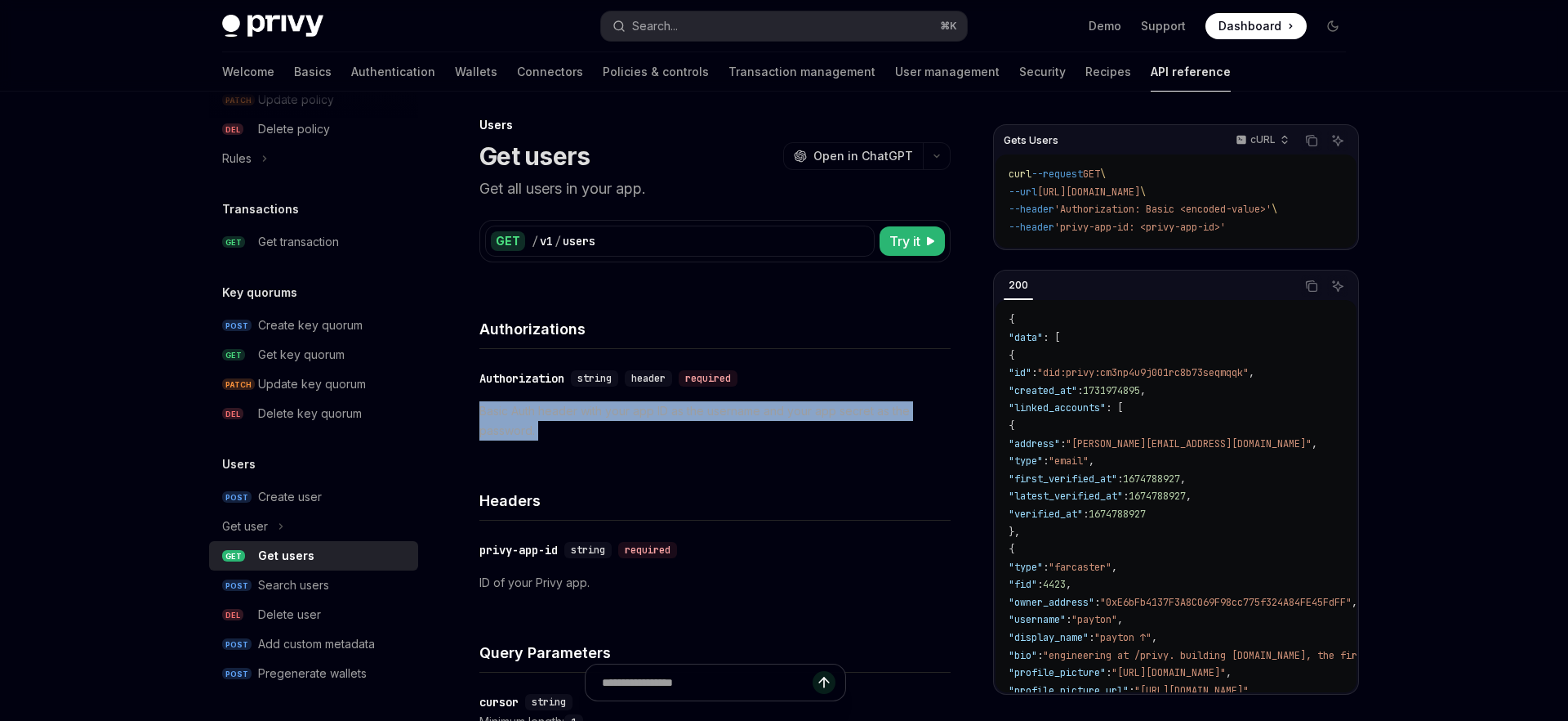
click at [529, 416] on p "Basic Auth header with your app ID as the username and your app secret as the p…" at bounding box center [715, 421] width 472 height 40
click at [574, 418] on p "Basic Auth header with your app ID as the username and your app secret as the p…" at bounding box center [715, 421] width 472 height 40
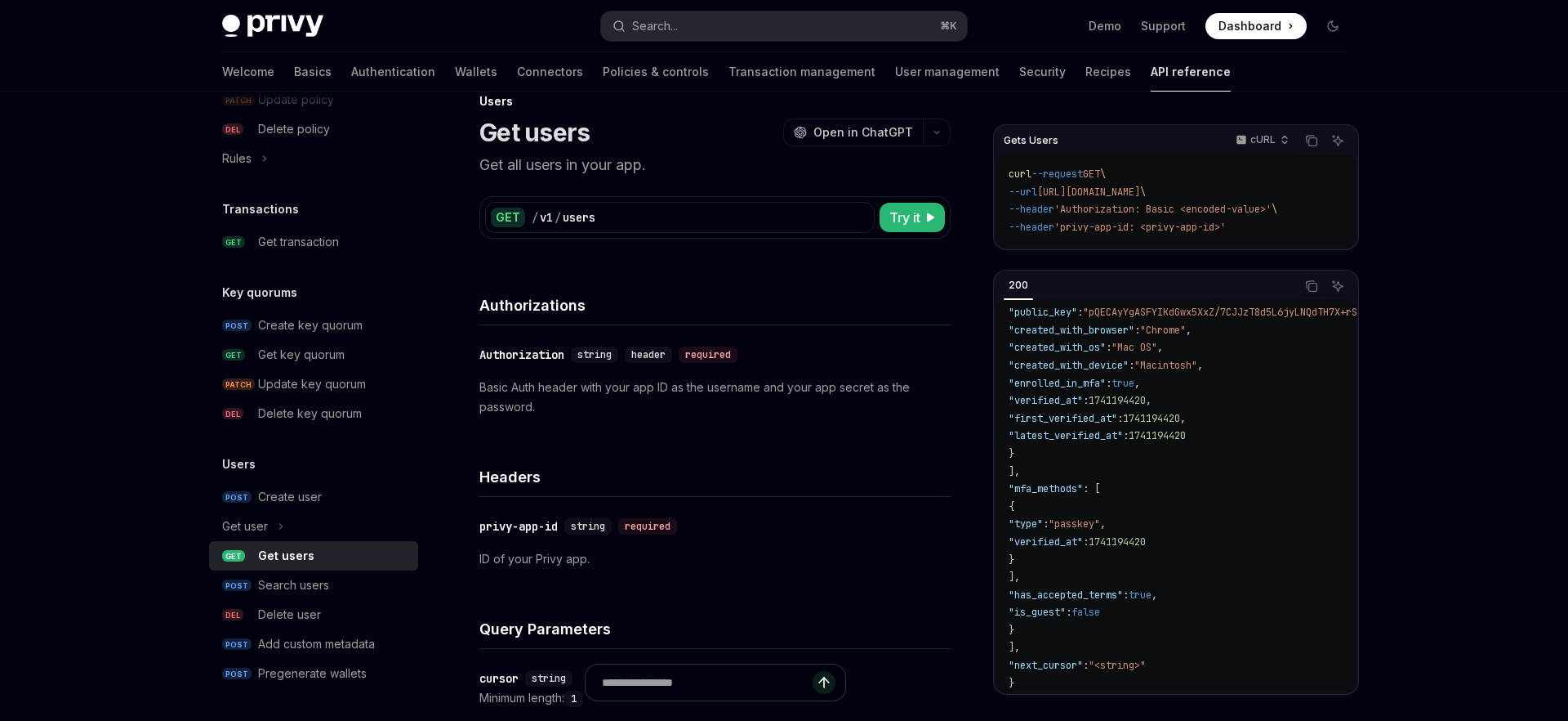
scroll to position [0, 0]
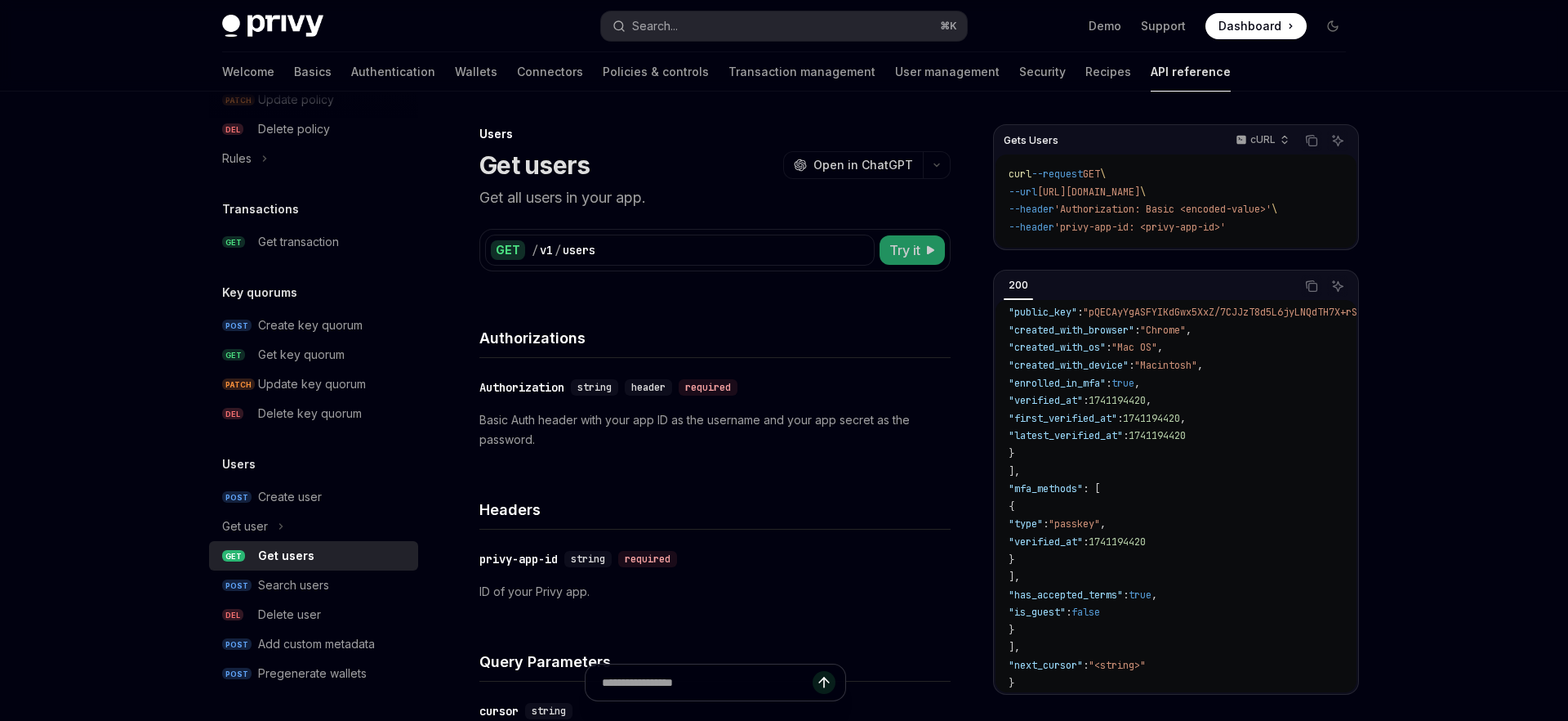
click at [905, 241] on span "Try it" at bounding box center [905, 250] width 31 height 20
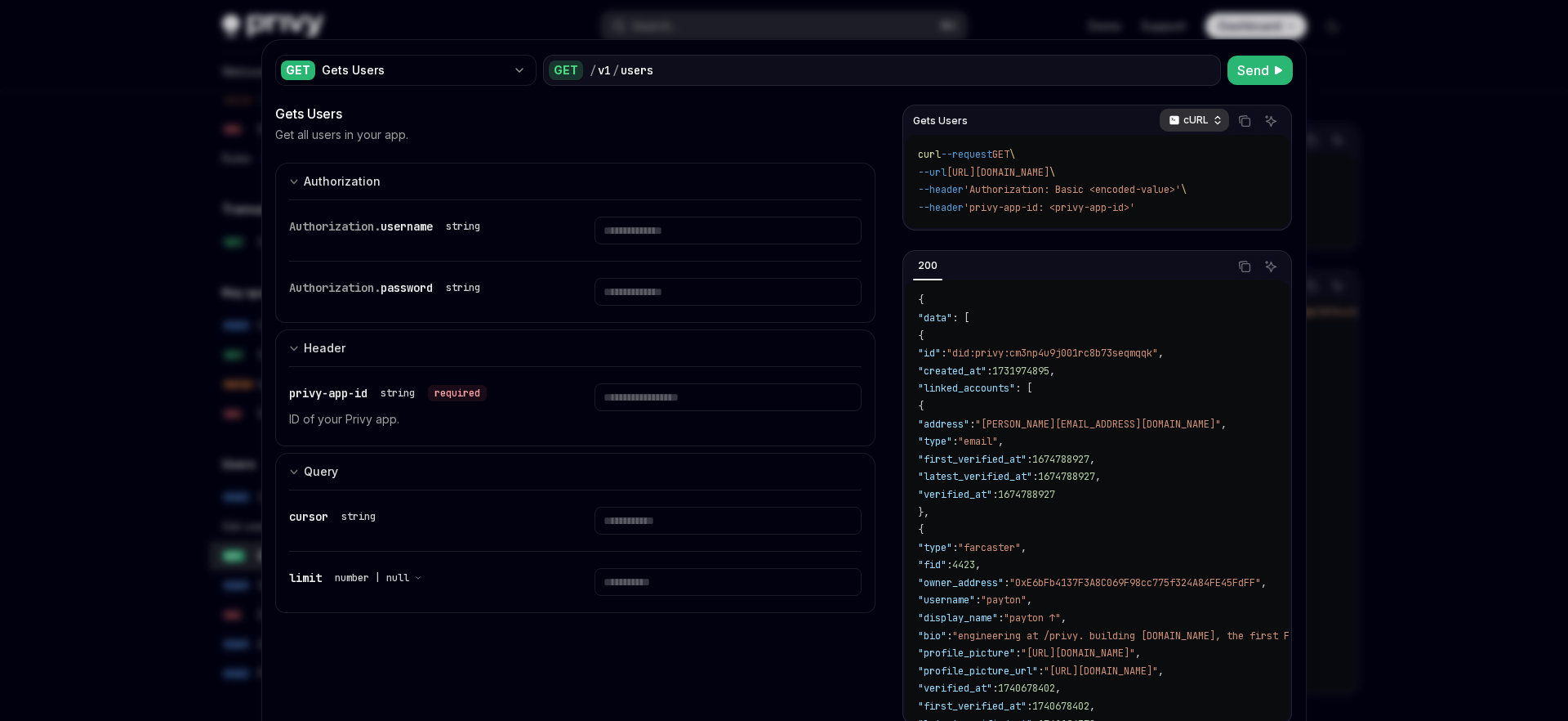
click at [1187, 111] on div "cURL" at bounding box center [1194, 119] width 70 height 23
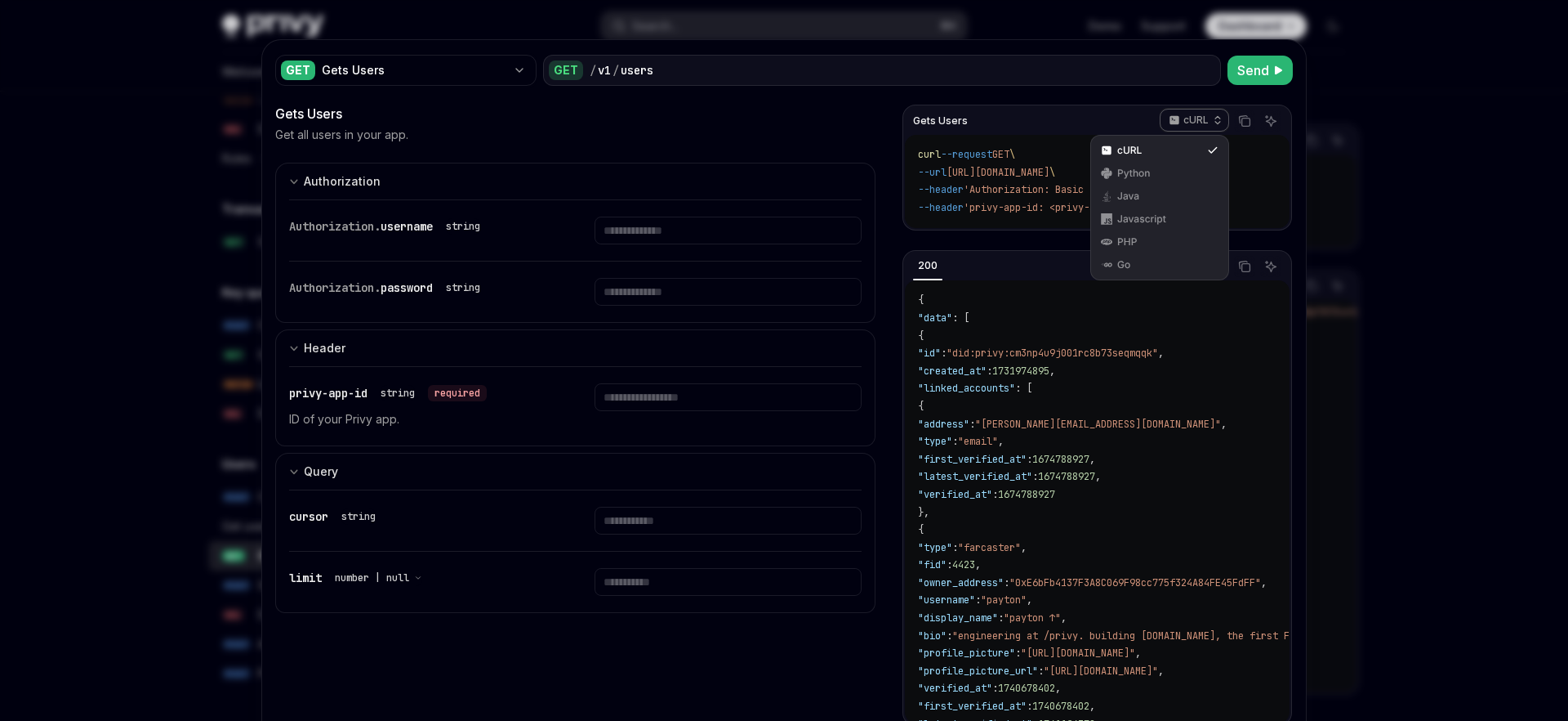
click at [938, 164] on code "curl --request GET \ --url [URL][DOMAIN_NAME] \ --header 'Authorization: Basic …" at bounding box center [1097, 181] width 358 height 70
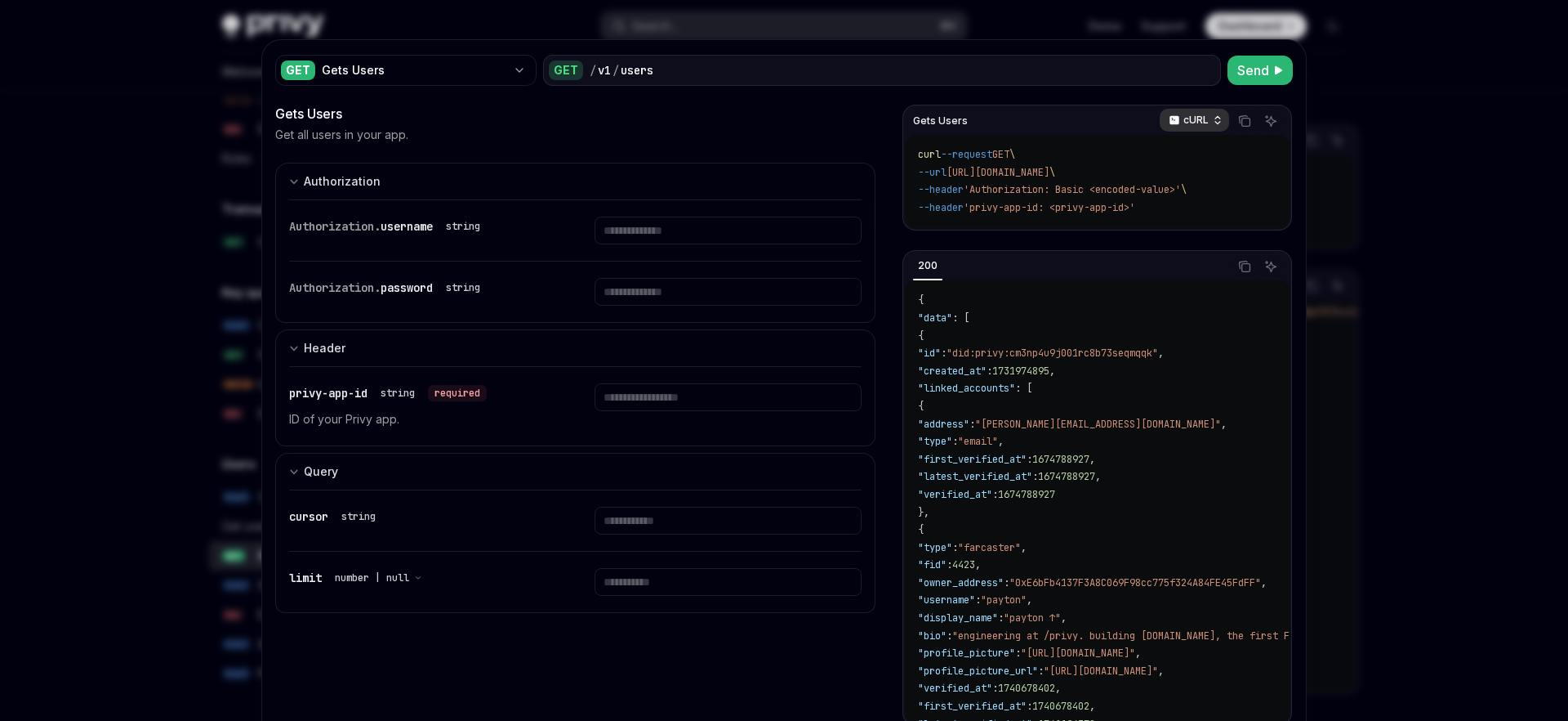
click at [1198, 119] on p "cURL" at bounding box center [1196, 119] width 25 height 13
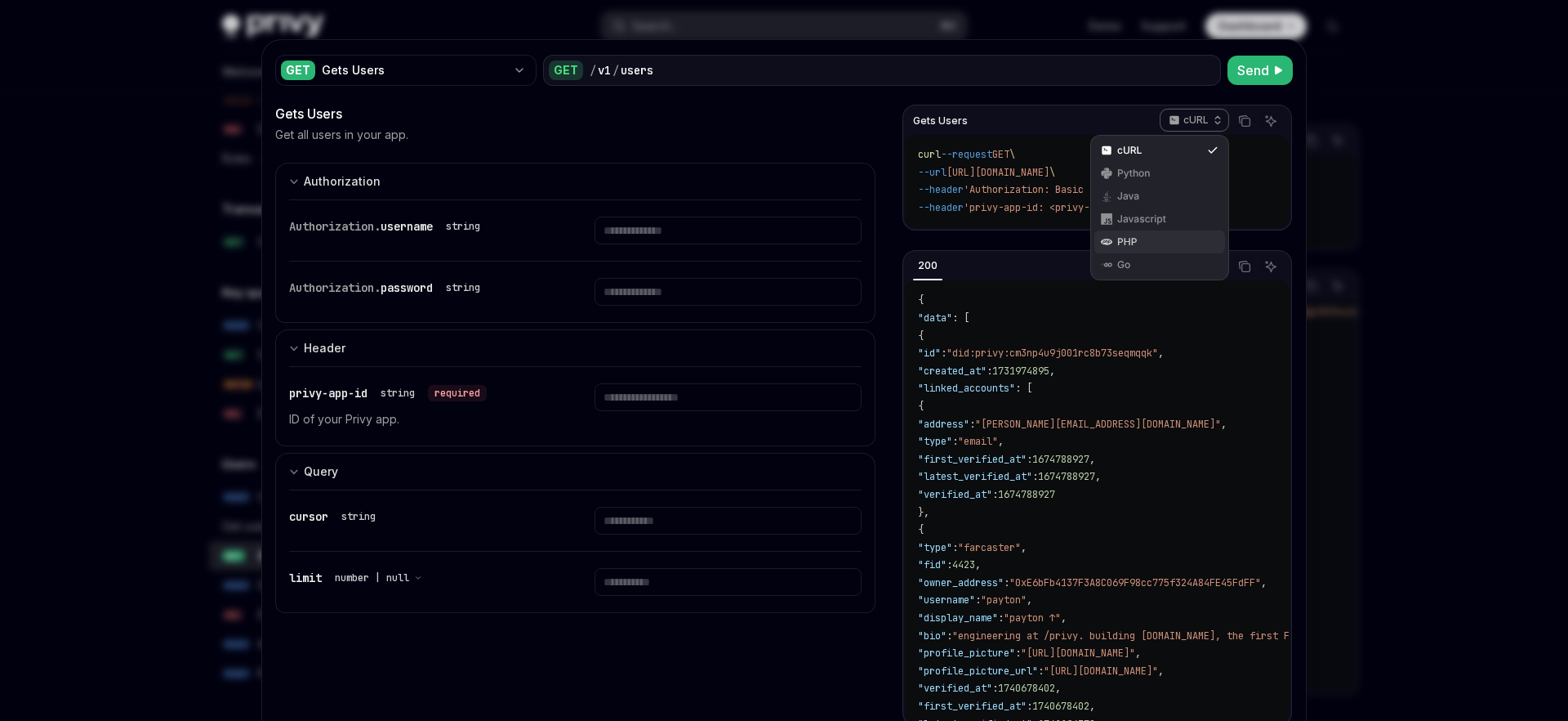
click at [1158, 238] on div "PHP" at bounding box center [1160, 241] width 85 height 13
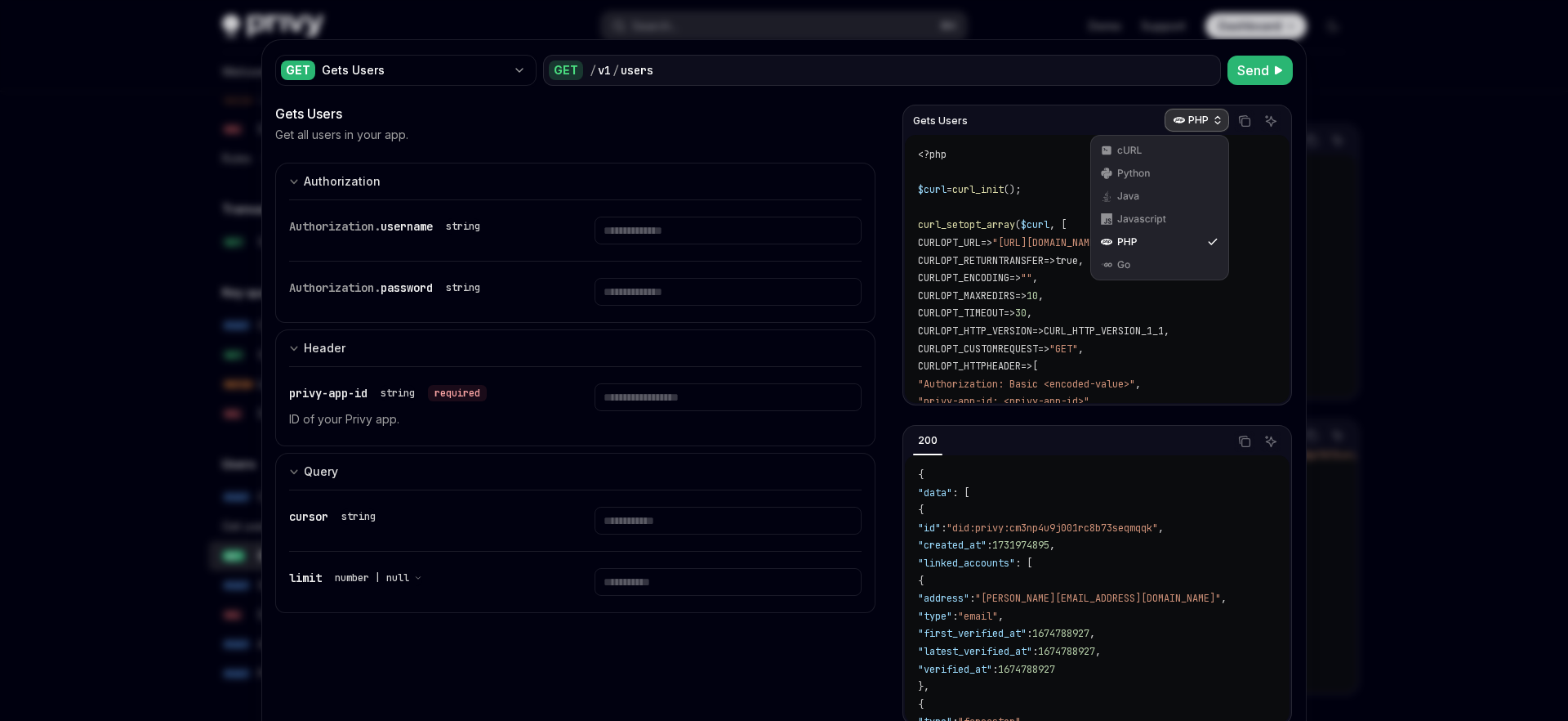
click at [1187, 123] on div "PHP" at bounding box center [1197, 119] width 64 height 23
click at [1162, 223] on div "Javascript" at bounding box center [1160, 218] width 85 height 13
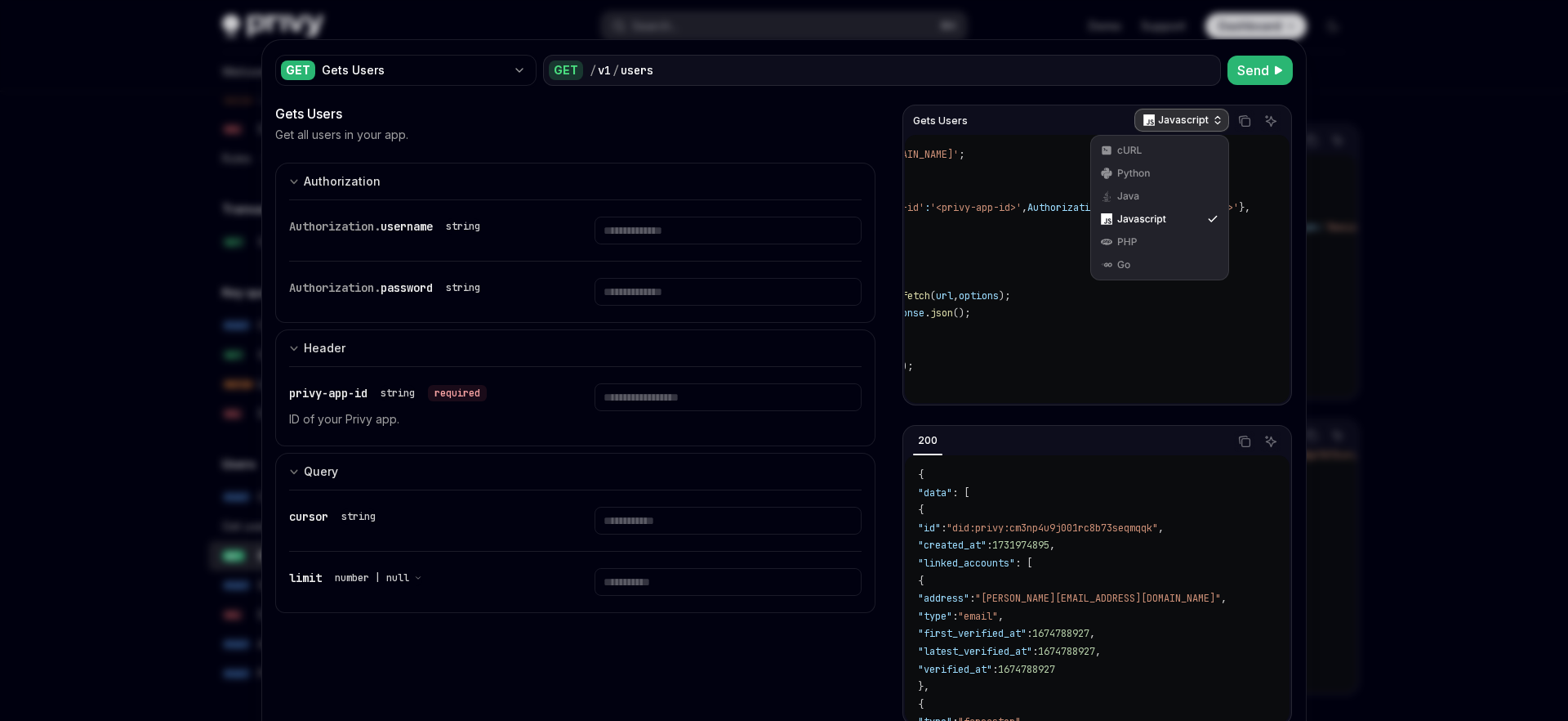
click at [1196, 125] on p "Javascript" at bounding box center [1183, 119] width 51 height 13
click at [1144, 166] on div "Python" at bounding box center [1160, 173] width 131 height 23
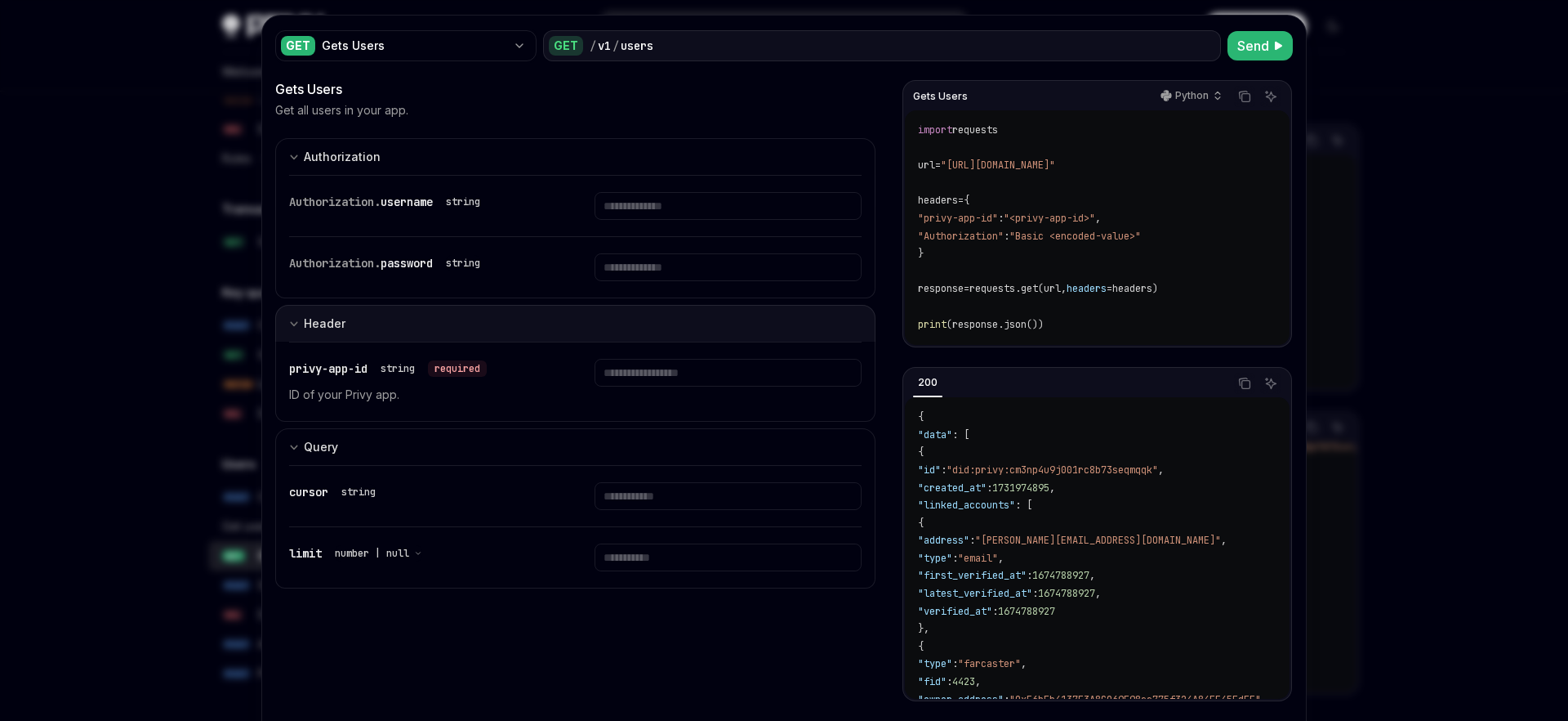
scroll to position [30, 0]
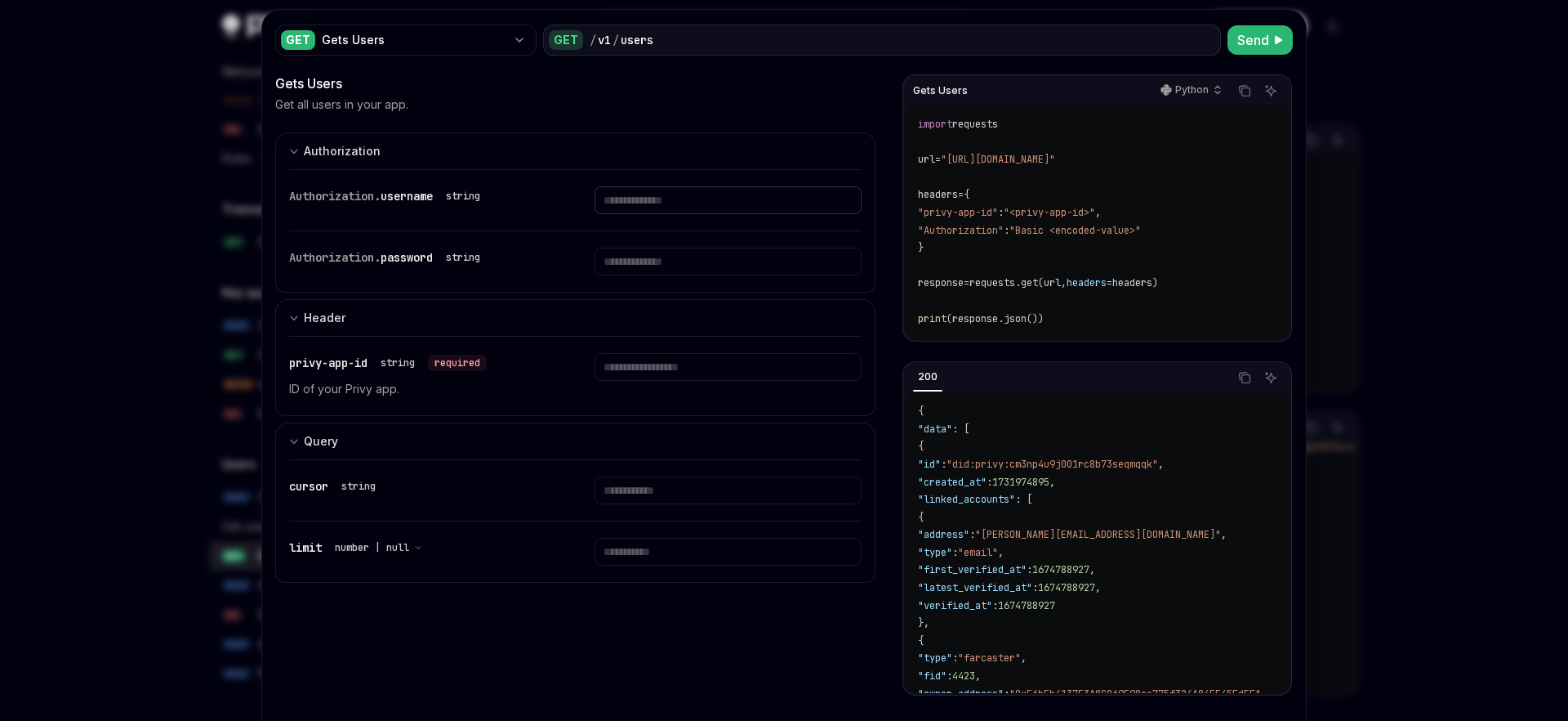
click at [654, 210] on input "text" at bounding box center [728, 200] width 266 height 27
click at [654, 265] on input "text" at bounding box center [728, 261] width 266 height 27
click at [628, 333] on button "Header" at bounding box center [575, 317] width 601 height 37
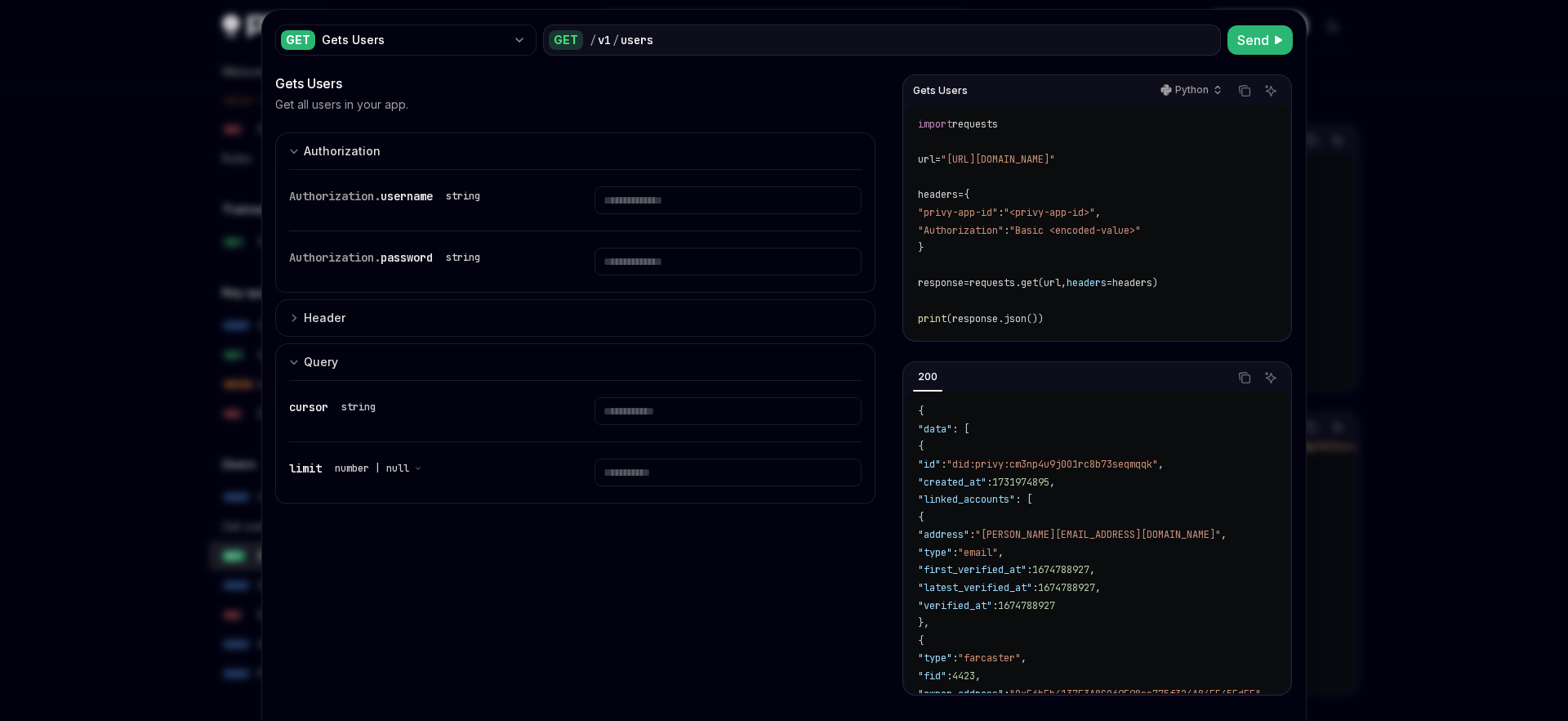
click at [631, 390] on div "cursor string" at bounding box center [576, 411] width 572 height 60
click at [631, 412] on input "text" at bounding box center [728, 411] width 266 height 27
click at [631, 468] on input "number" at bounding box center [728, 472] width 266 height 27
click at [648, 178] on div "Authorization. username string" at bounding box center [576, 200] width 572 height 60
click at [650, 217] on div "Authorization. username string" at bounding box center [576, 200] width 572 height 60
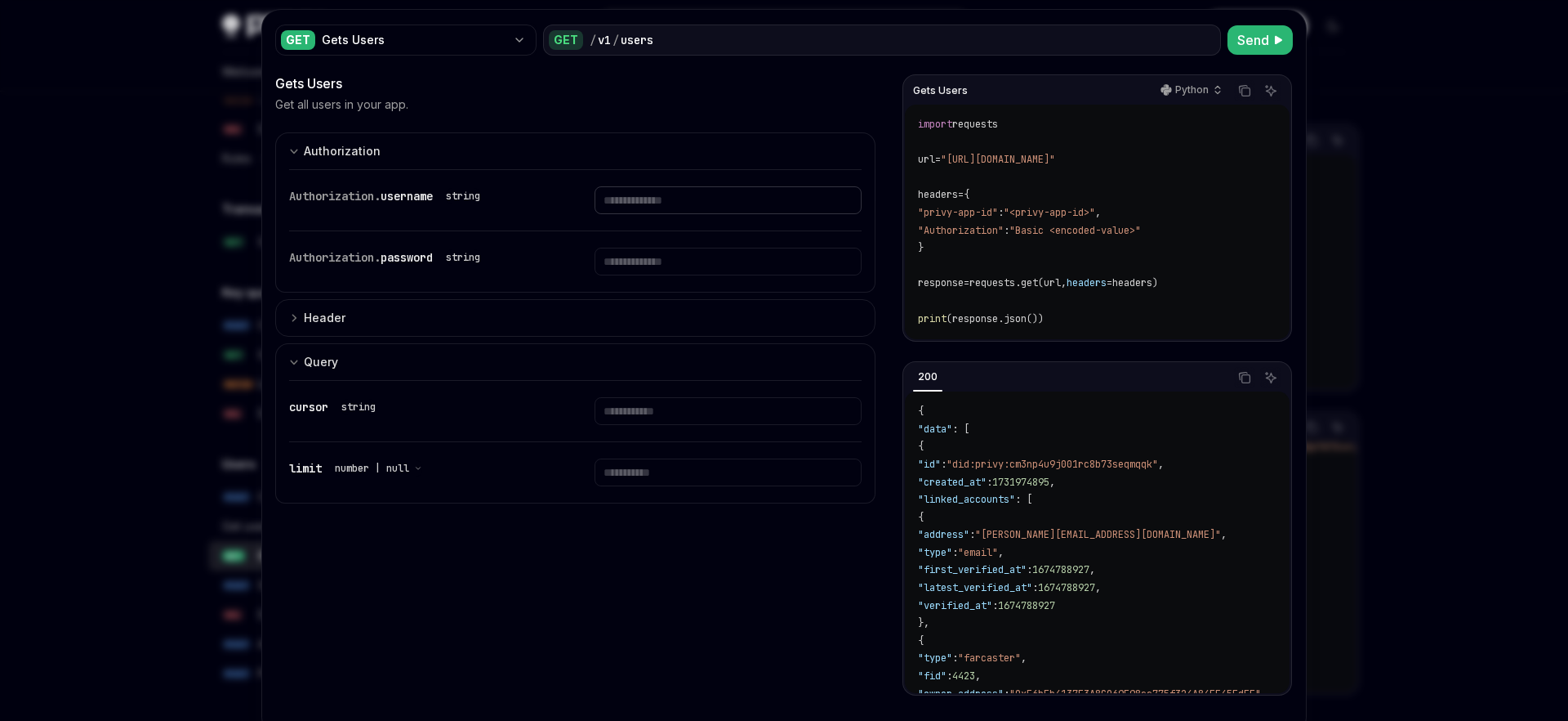
click at [650, 209] on input "text" at bounding box center [728, 200] width 266 height 27
click at [650, 256] on input "text" at bounding box center [728, 261] width 266 height 27
click at [3, 351] on div at bounding box center [784, 360] width 1568 height 721
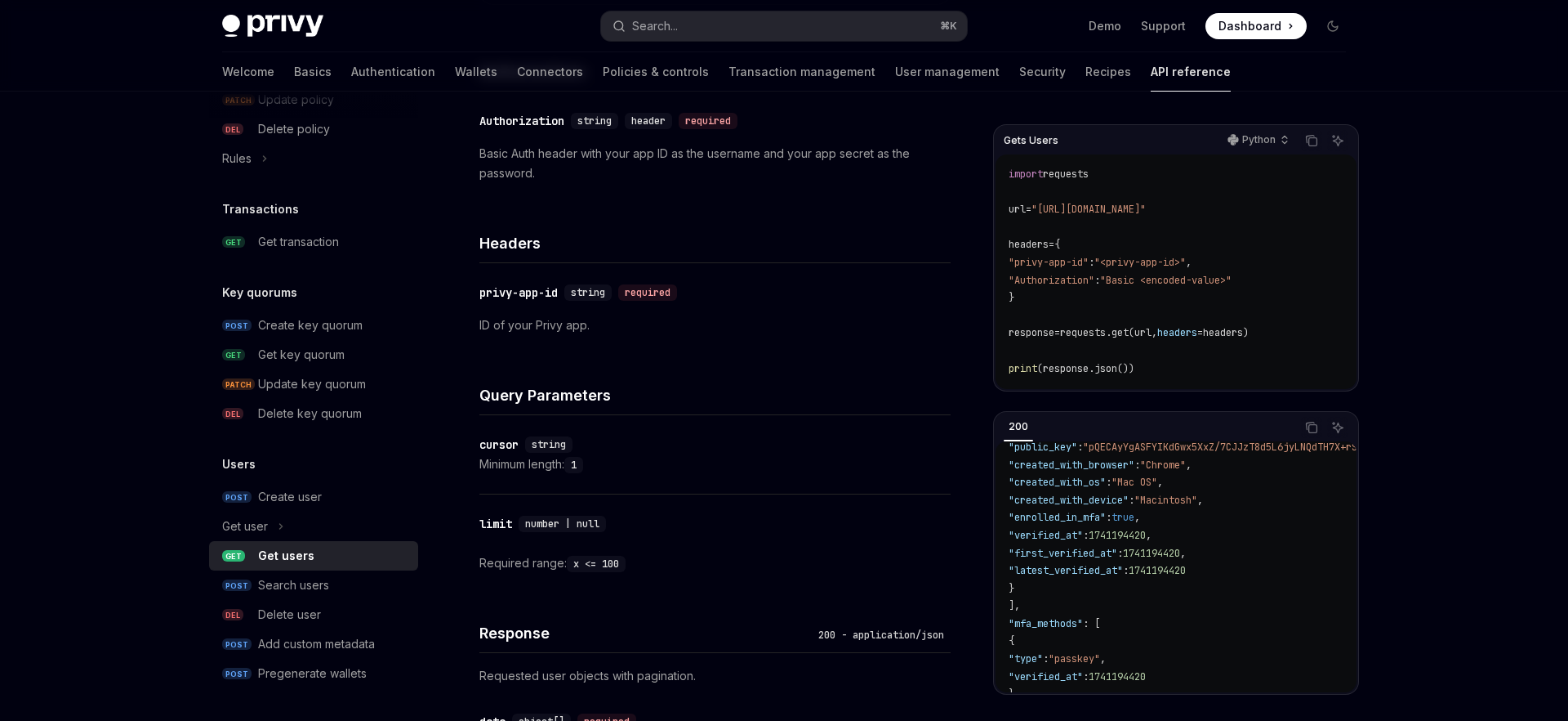
scroll to position [669, 0]
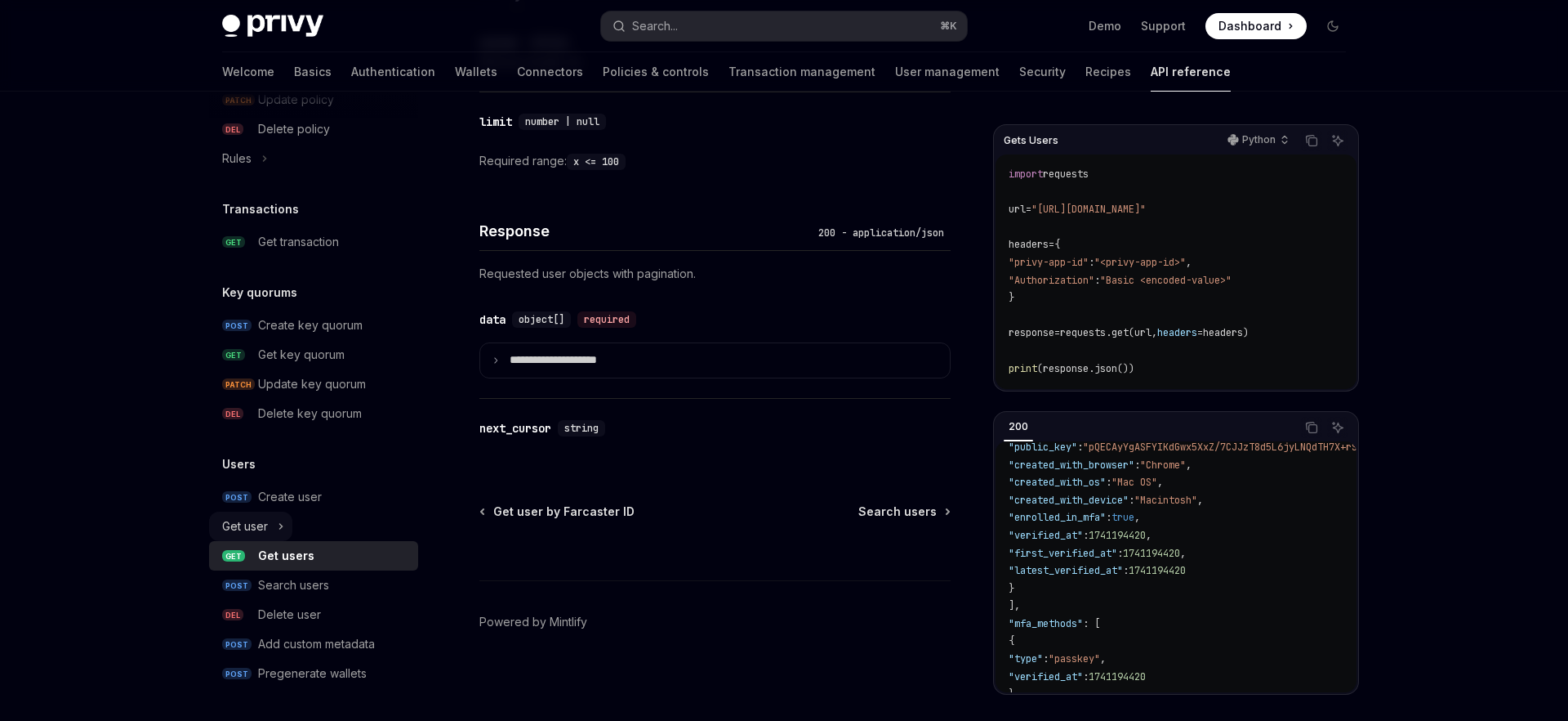
click at [274, 534] on button "Get user" at bounding box center [250, 526] width 83 height 29
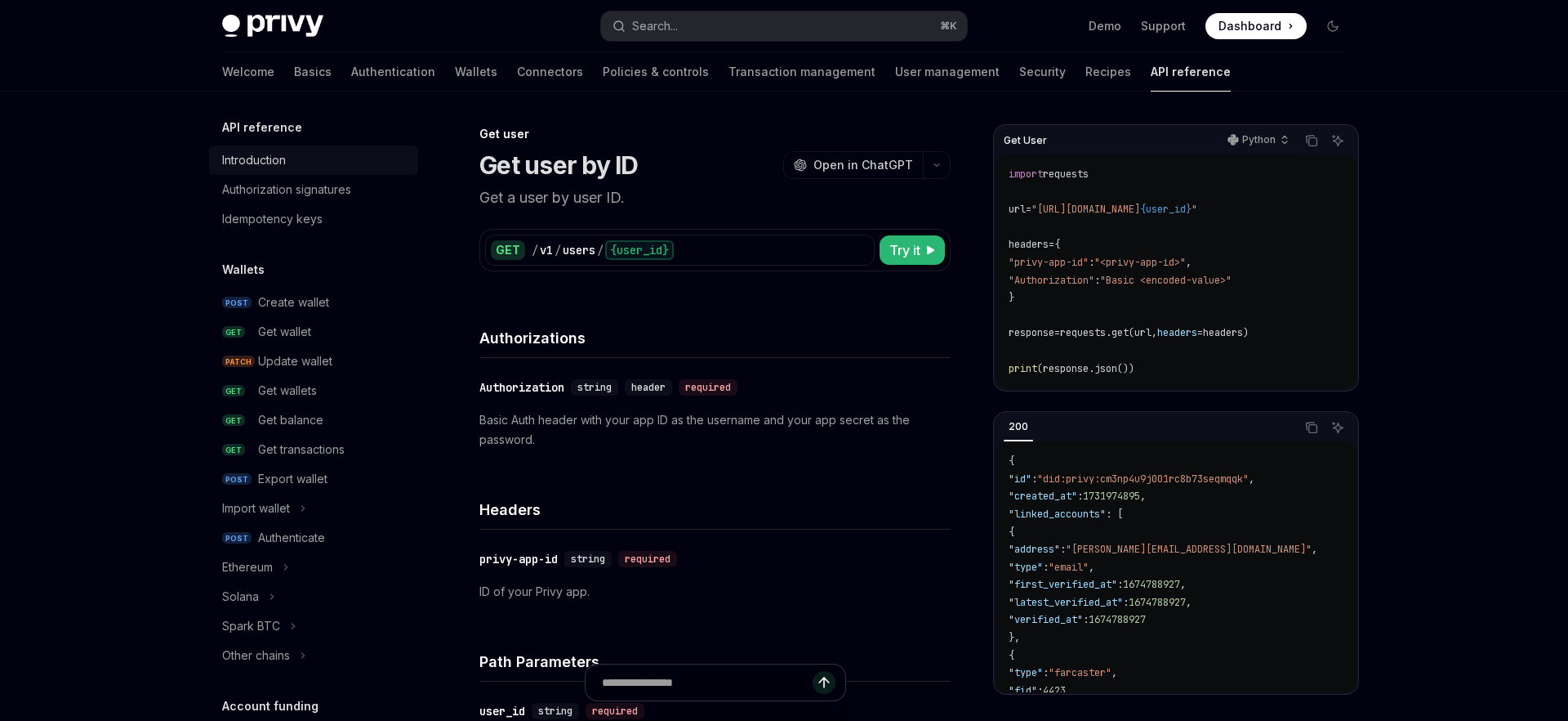
click at [284, 166] on div "Introduction" at bounding box center [254, 160] width 64 height 20
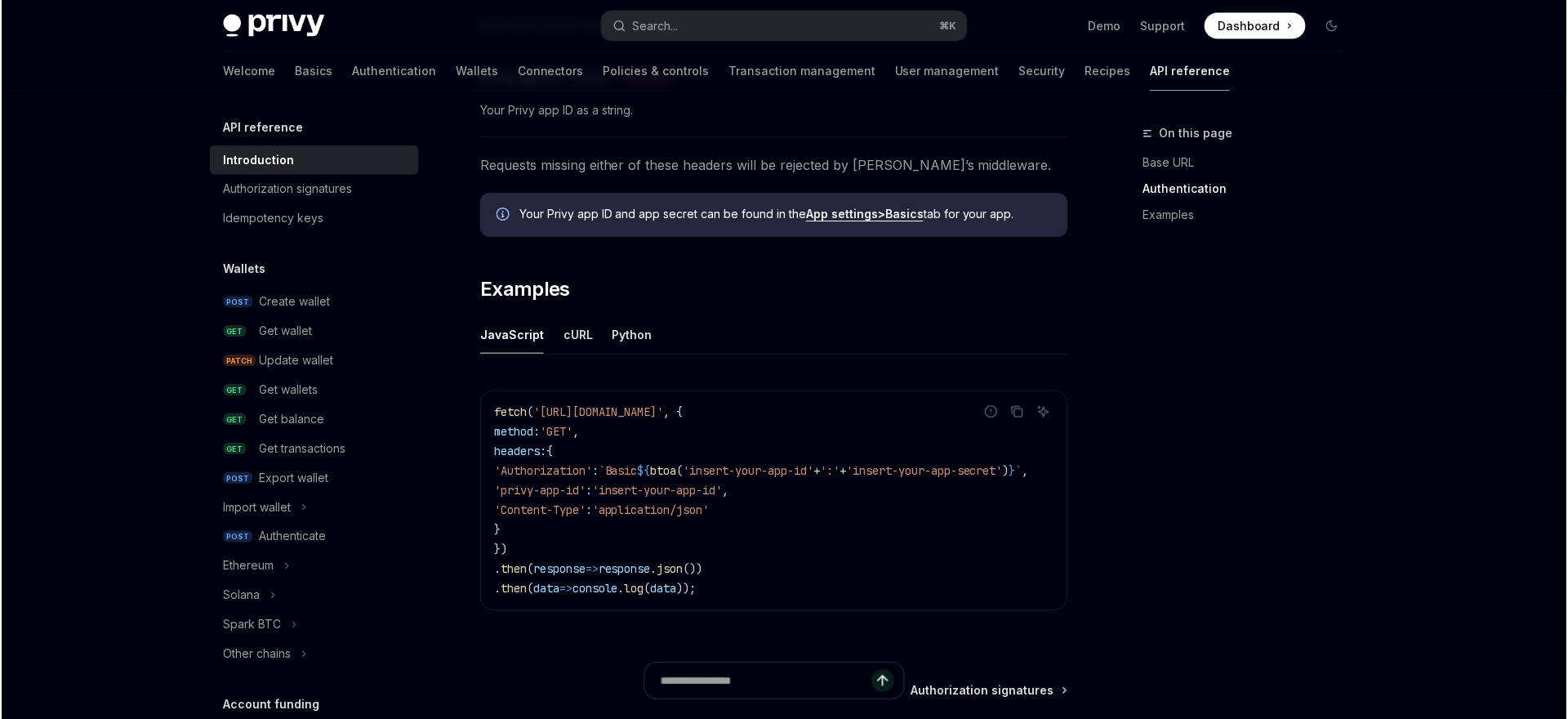
scroll to position [0, 4]
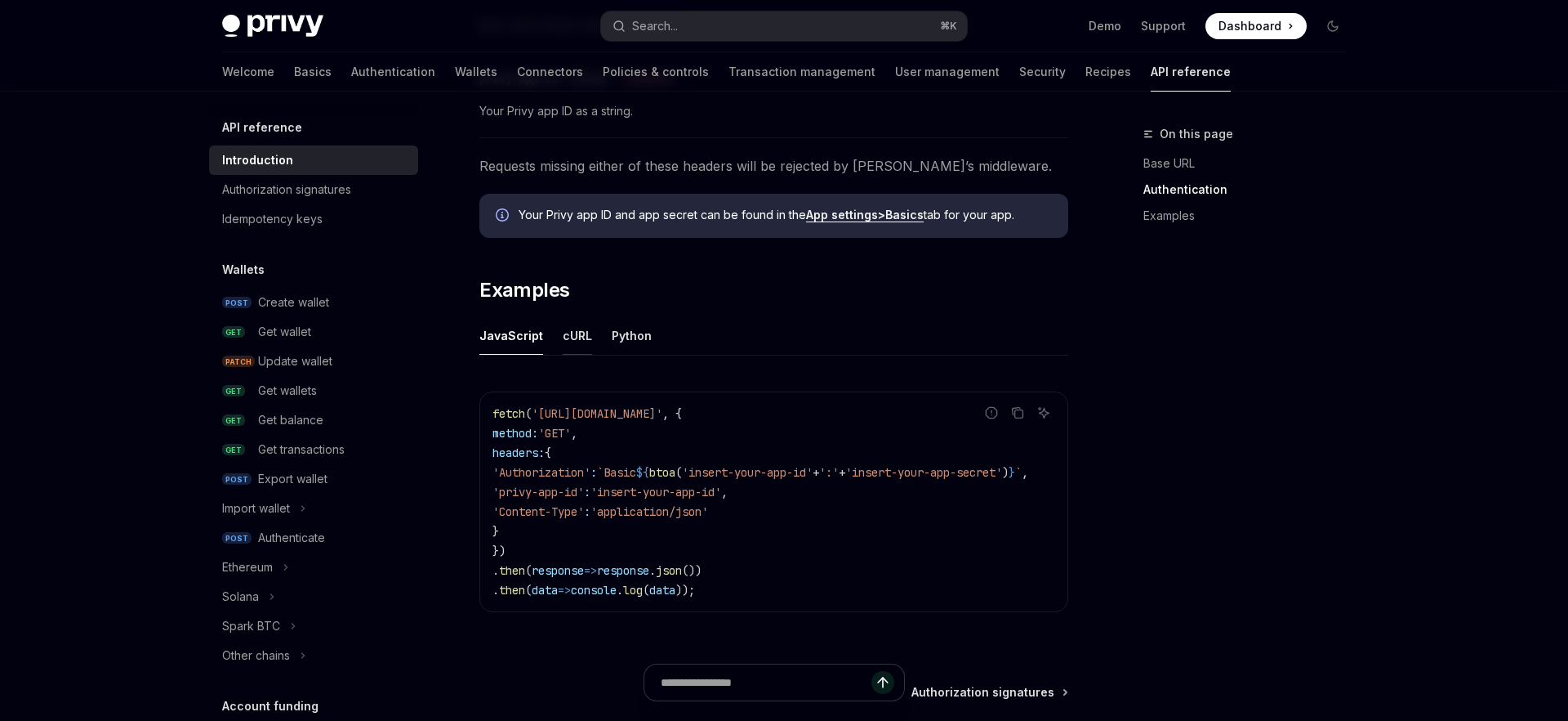
click at [583, 351] on button "cURL" at bounding box center [577, 335] width 29 height 39
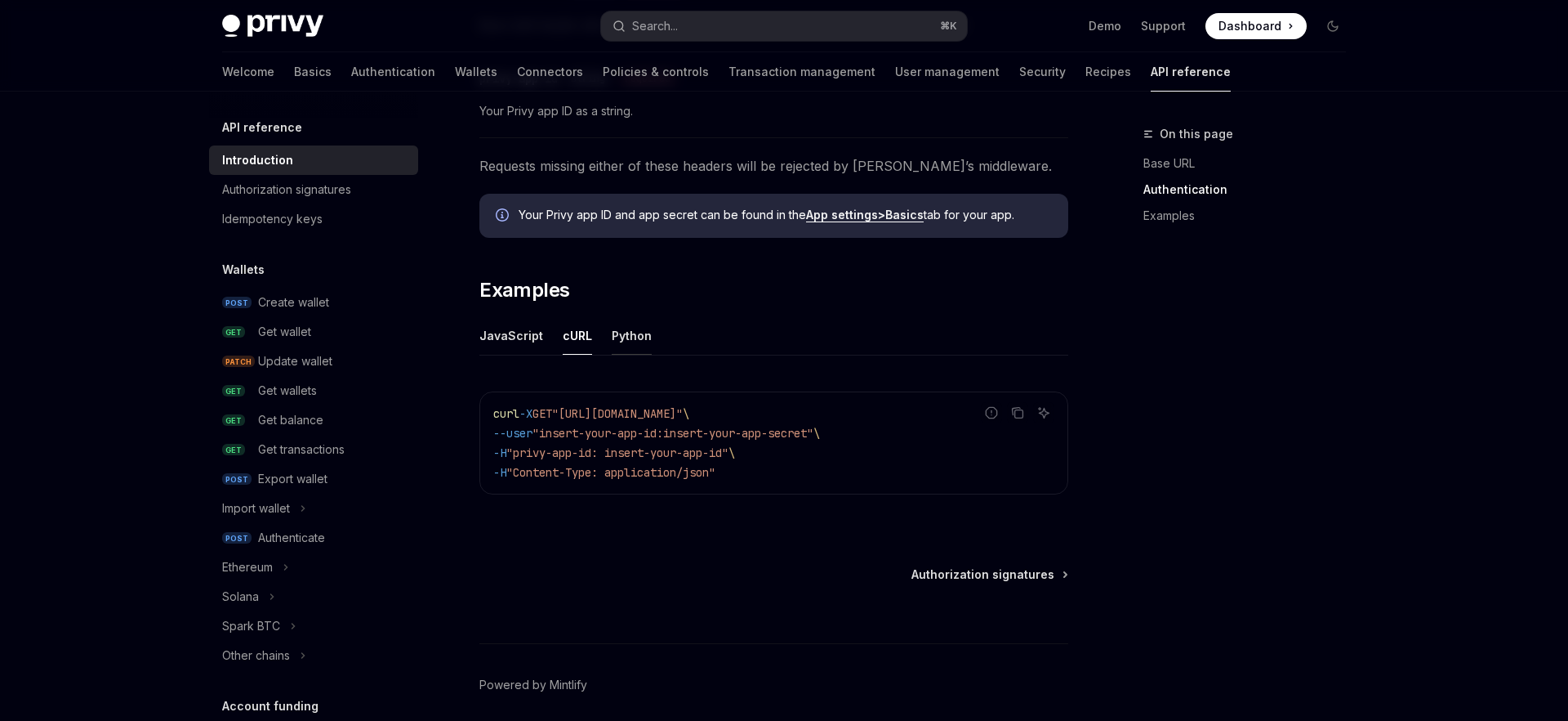
click at [622, 350] on button "Python" at bounding box center [631, 335] width 40 height 39
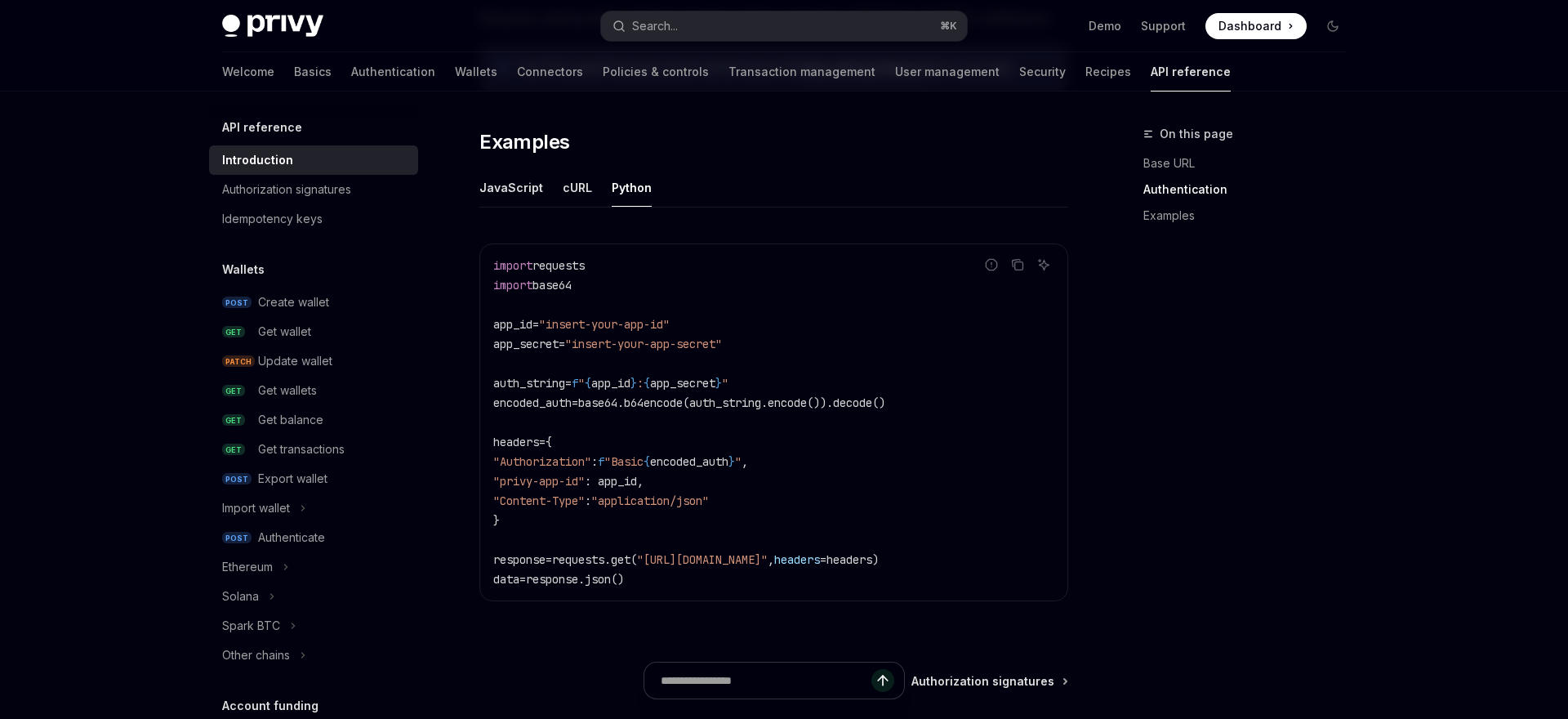
scroll to position [997, 0]
click at [511, 186] on button "JavaScript" at bounding box center [511, 185] width 64 height 39
type textarea "*"
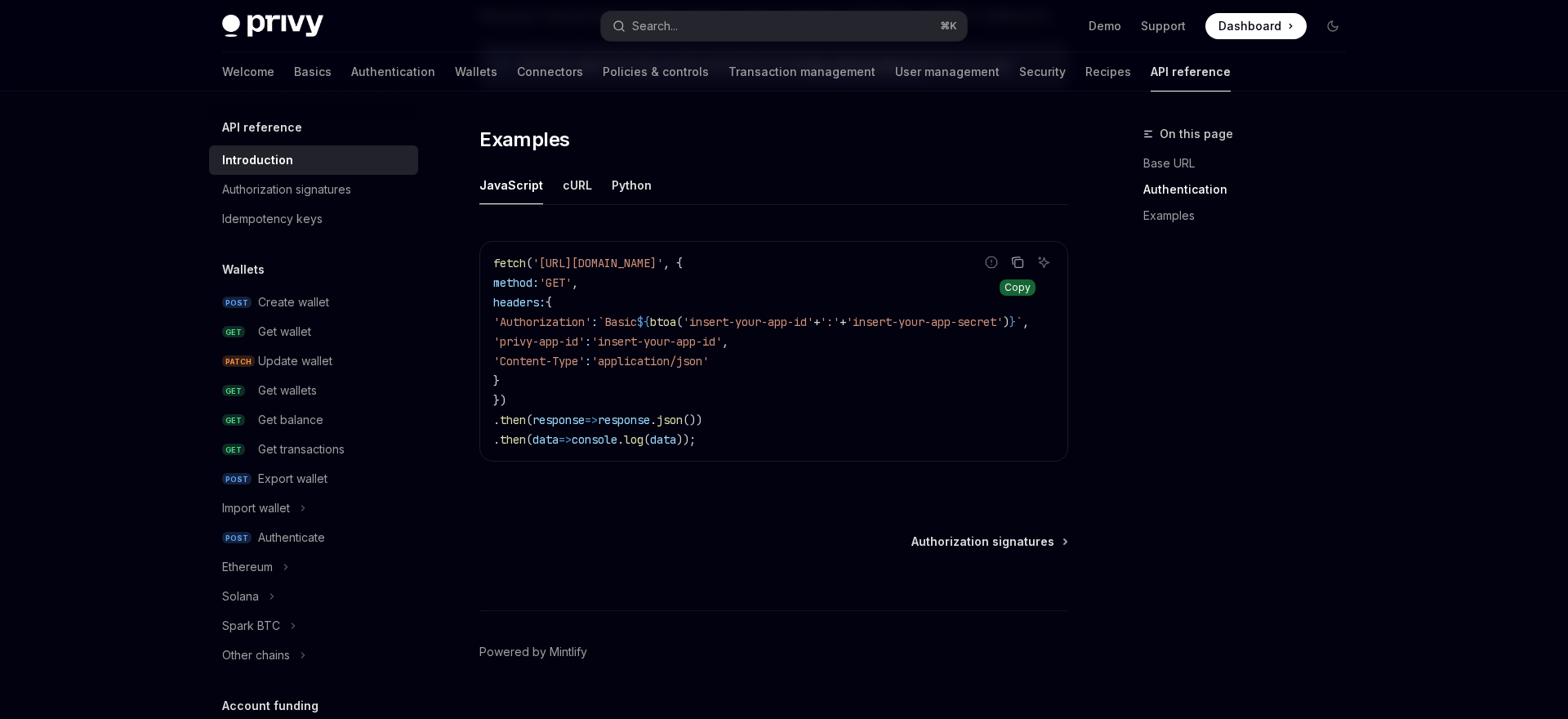
click at [1013, 270] on button "Copy the contents from the code block" at bounding box center [1017, 262] width 21 height 21
